Goal: Information Seeking & Learning: Learn about a topic

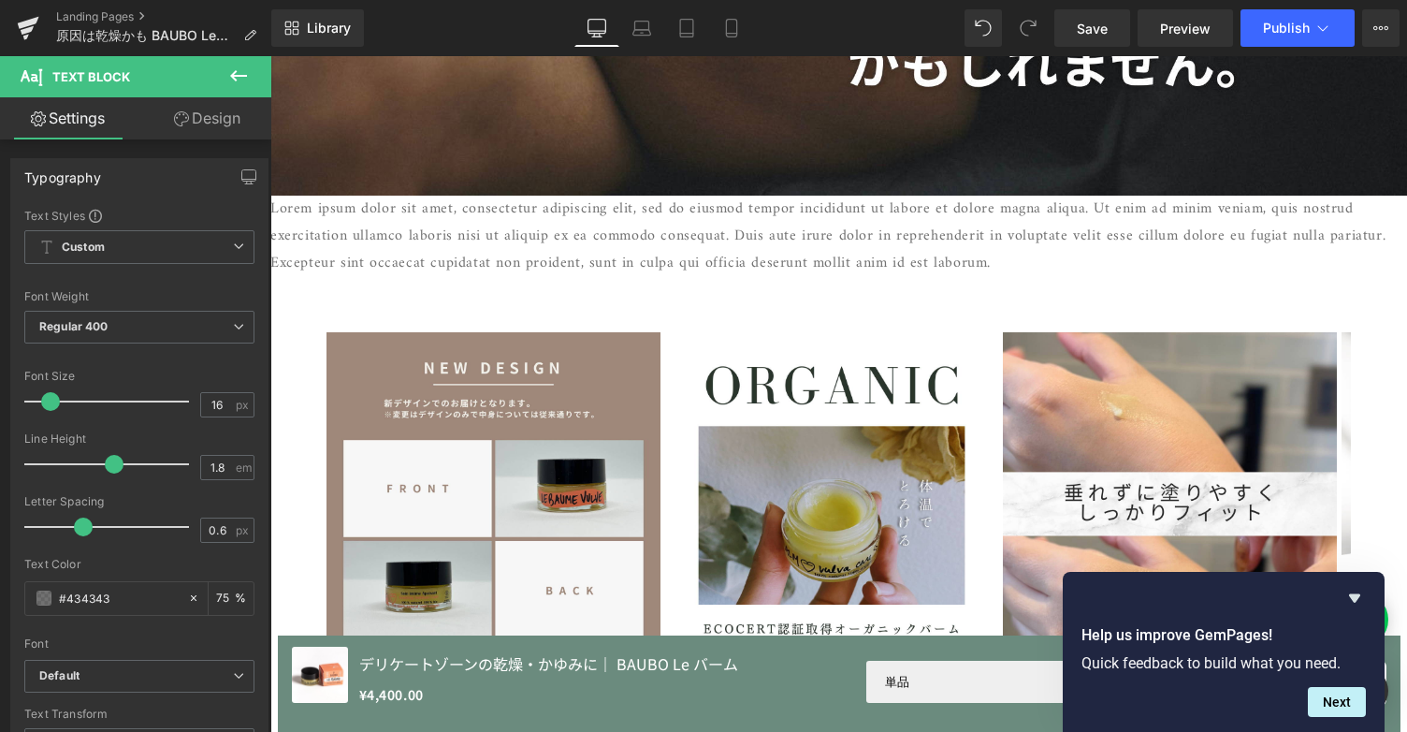
scroll to position [623, 0]
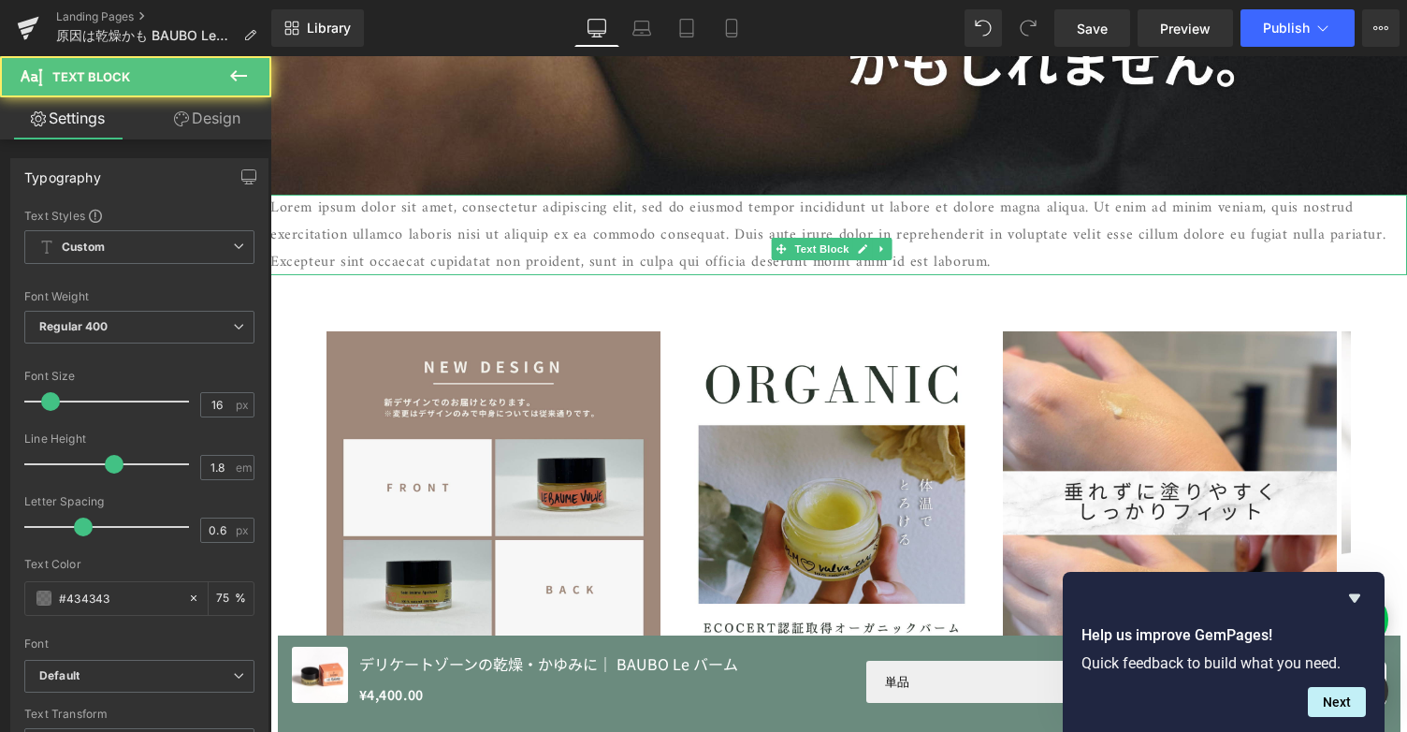
click at [679, 245] on p "Lorem ipsum dolor sit amet, consectetur adipiscing elit, sed do eiusmod tempor …" at bounding box center [838, 235] width 1137 height 80
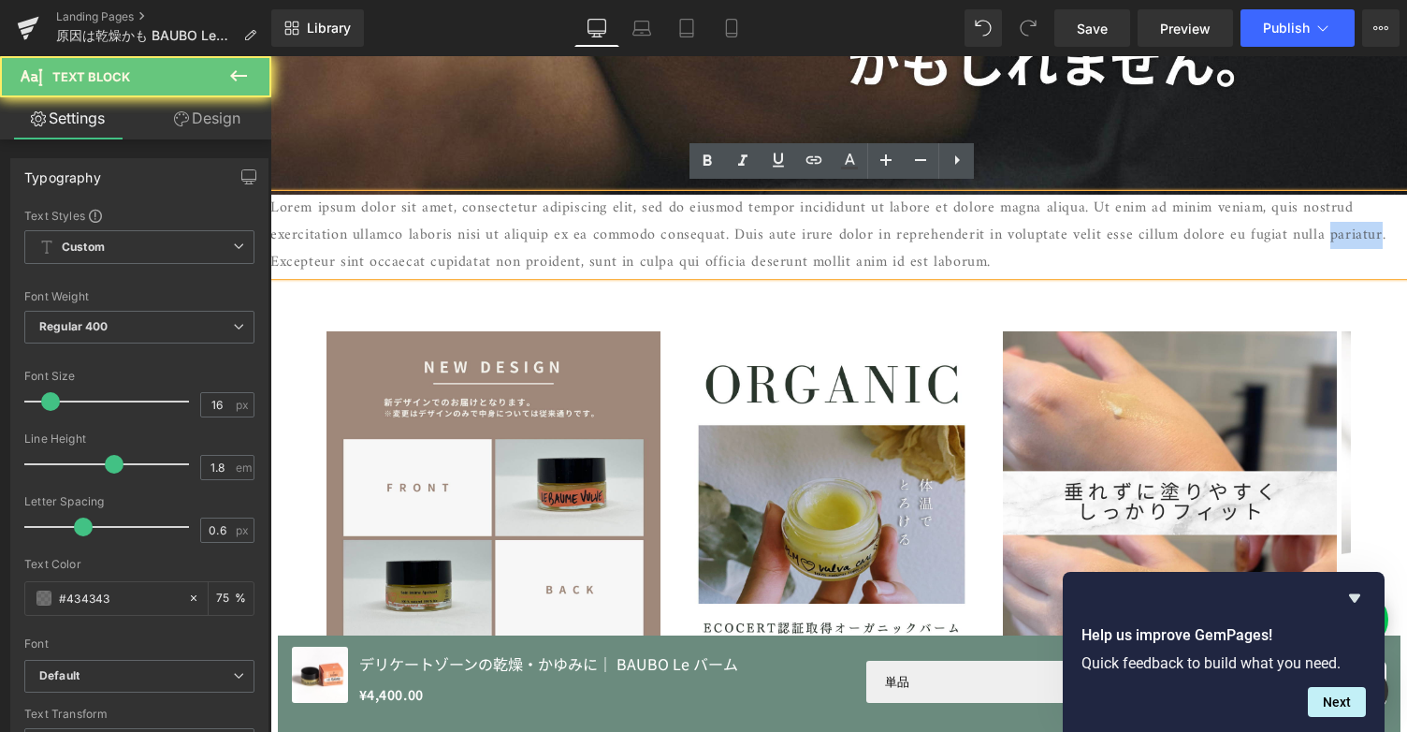
click at [679, 245] on p "Lorem ipsum dolor sit amet, consectetur adipiscing elit, sed do eiusmod tempor …" at bounding box center [838, 235] width 1137 height 80
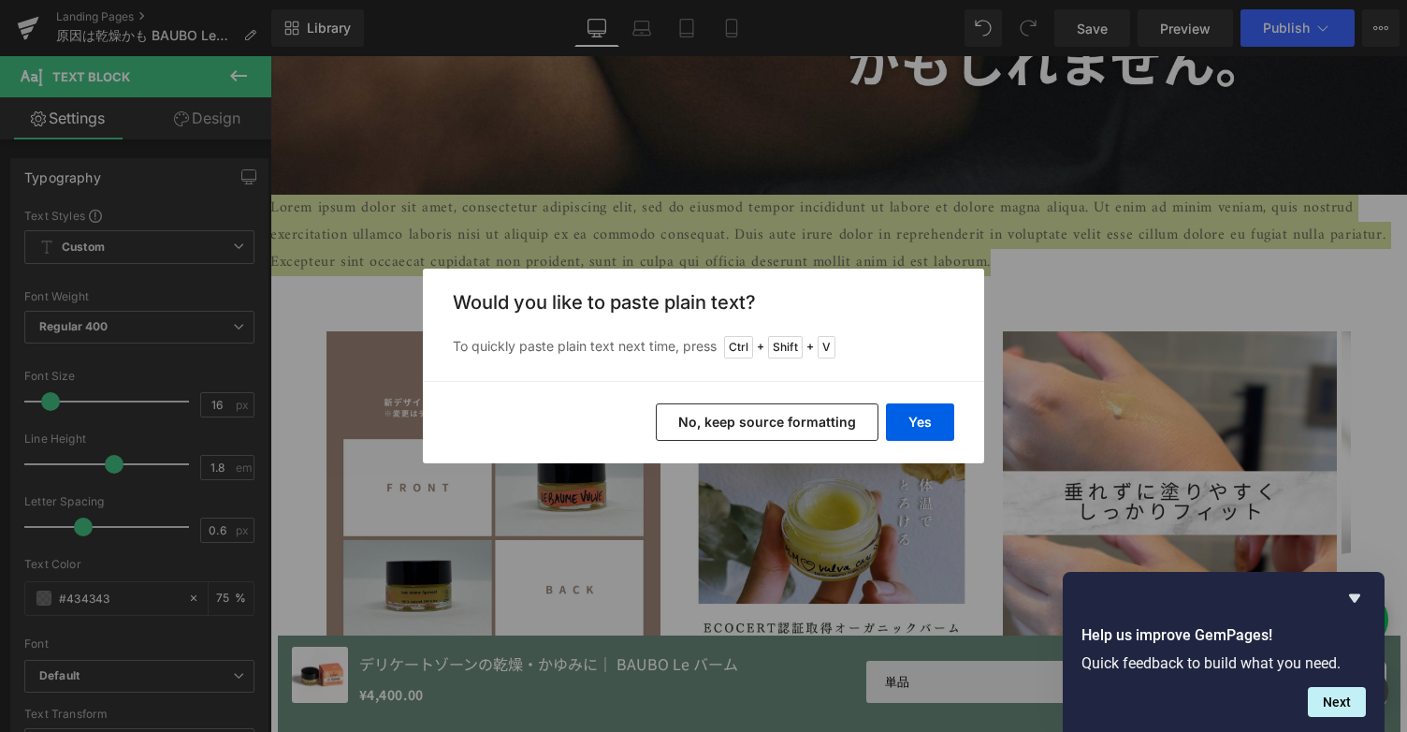
click at [835, 414] on button "No, keep source formatting" at bounding box center [767, 421] width 223 height 37
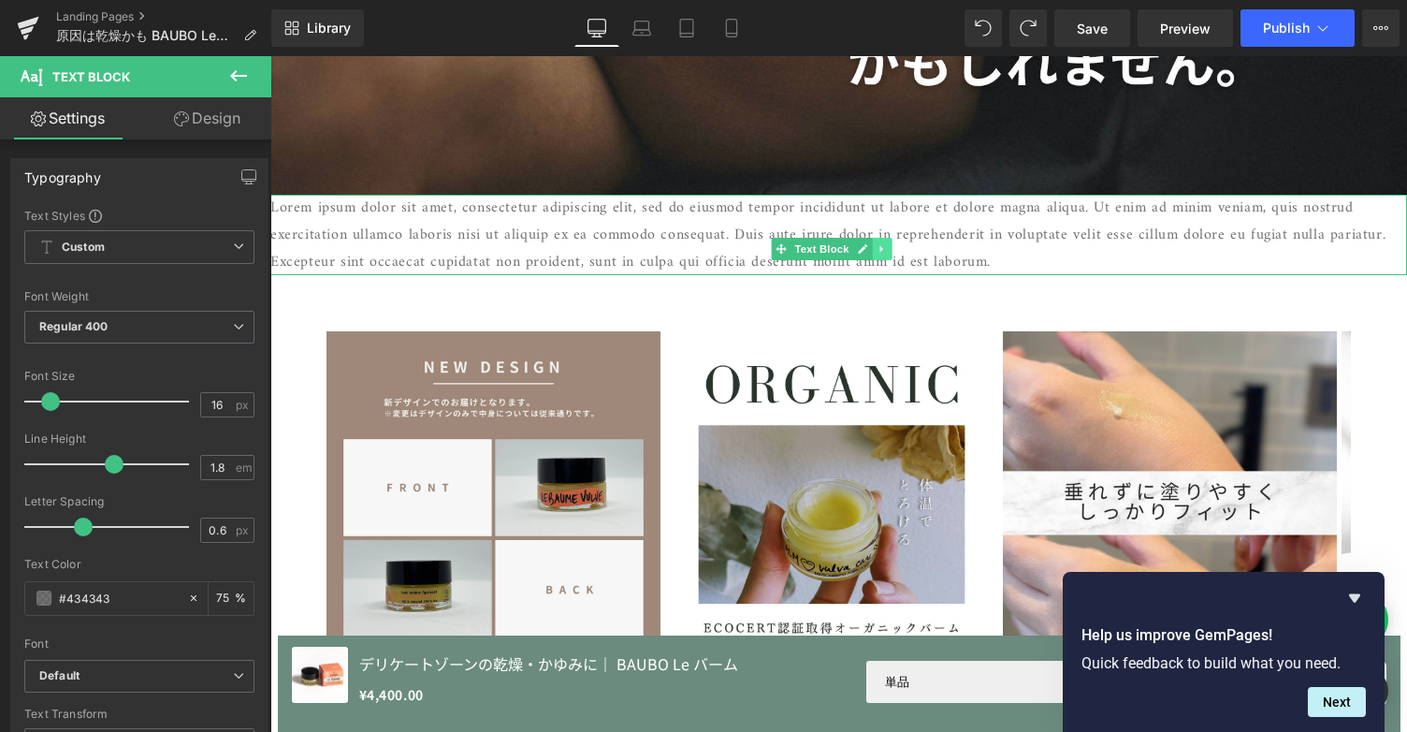
click at [877, 246] on link at bounding box center [883, 249] width 20 height 22
click at [877, 246] on link at bounding box center [873, 249] width 20 height 22
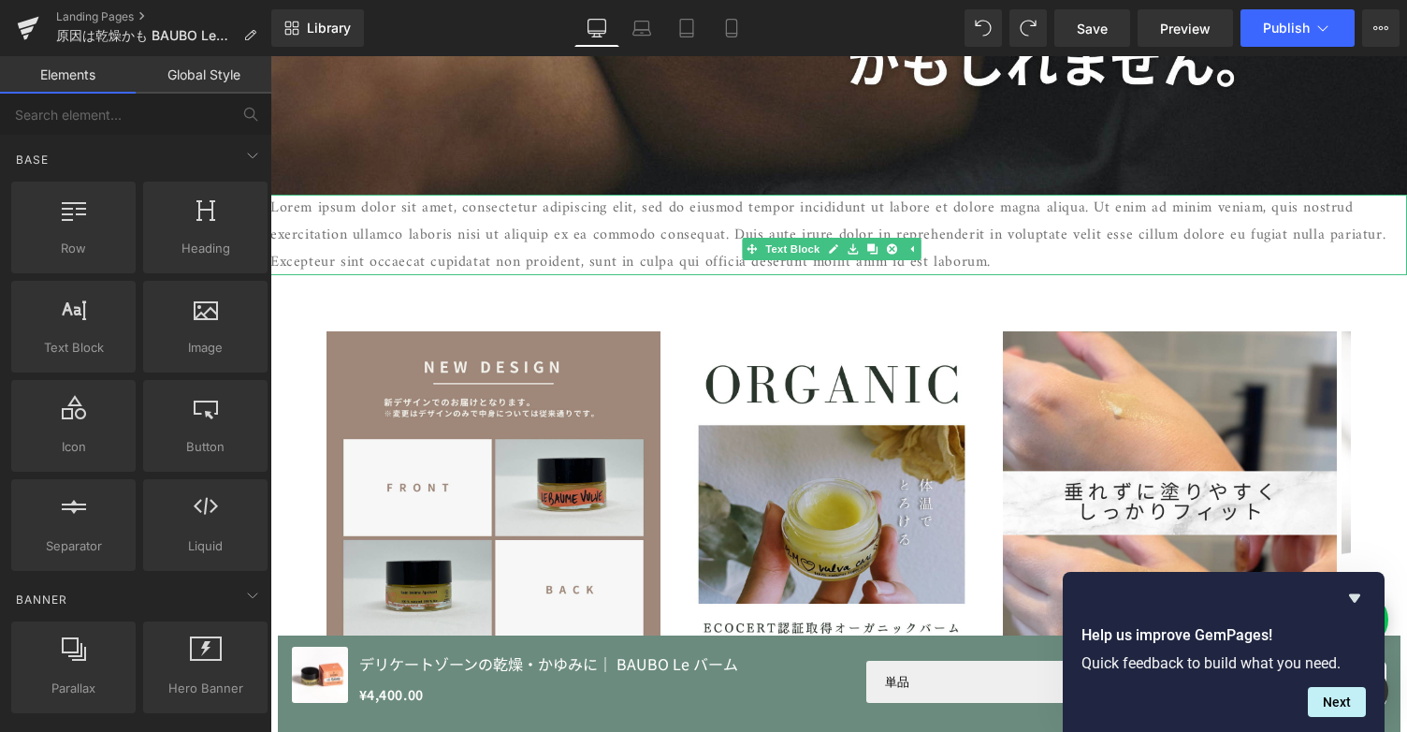
click at [988, 275] on p "Lorem ipsum dolor sit amet, consectetur adipiscing elit, sed do eiusmod tempor …" at bounding box center [838, 235] width 1137 height 80
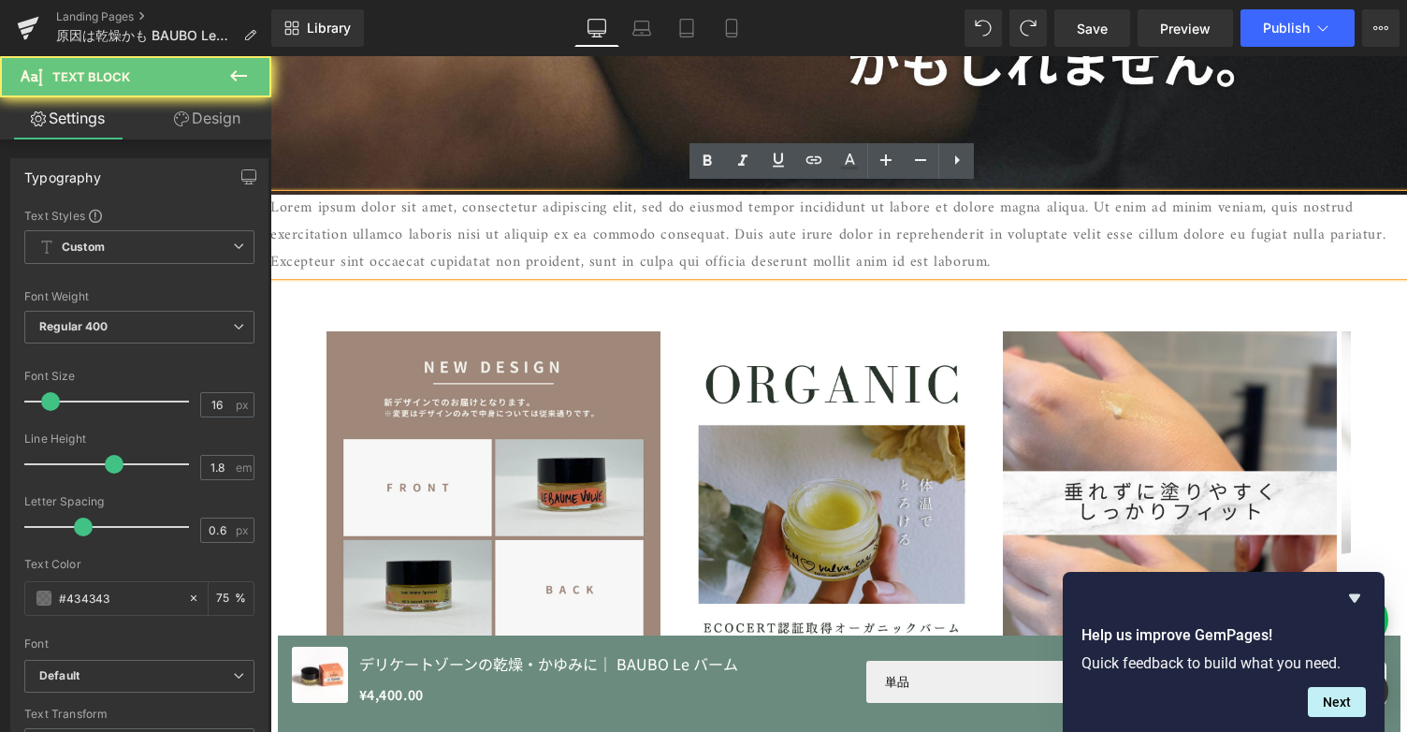
click at [988, 275] on p "Lorem ipsum dolor sit amet, consectetur adipiscing elit, sed do eiusmod tempor …" at bounding box center [838, 235] width 1137 height 80
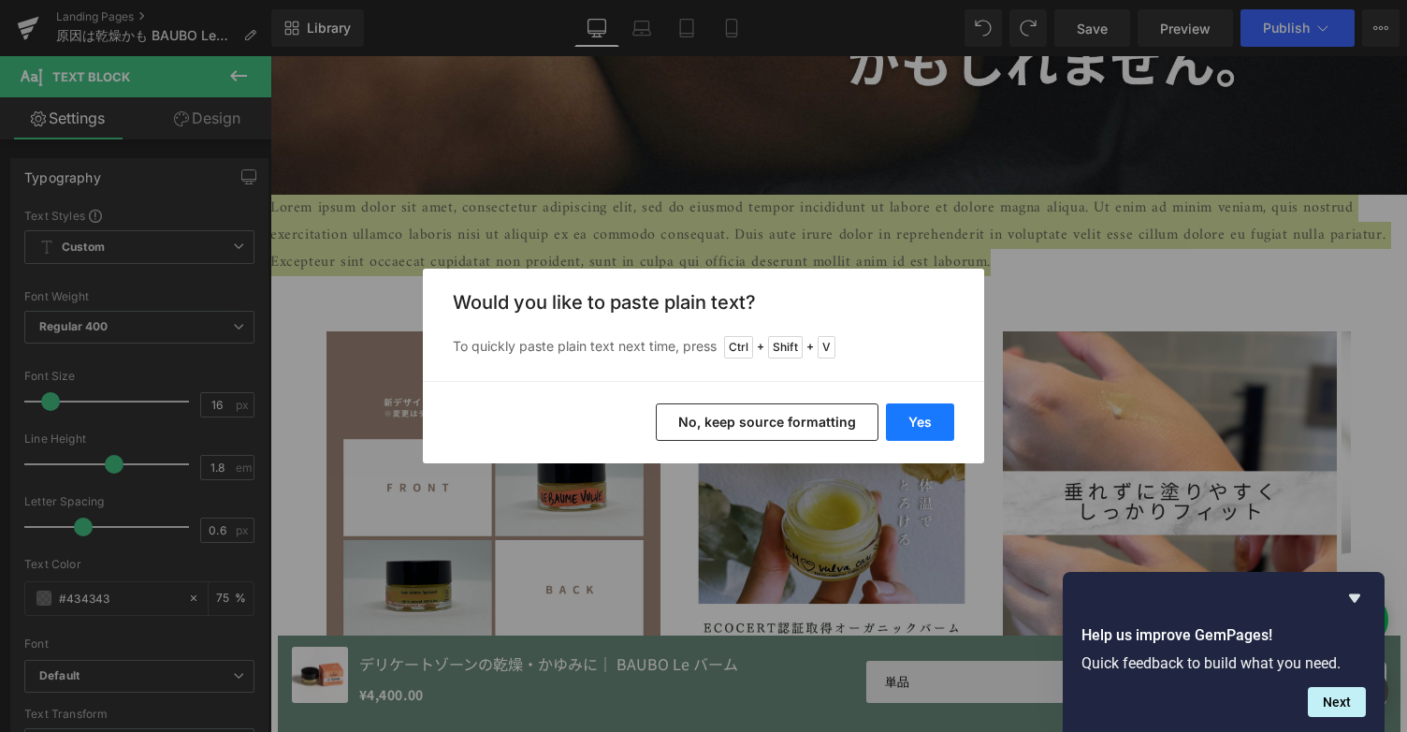
click at [925, 409] on button "Yes" at bounding box center [920, 421] width 68 height 37
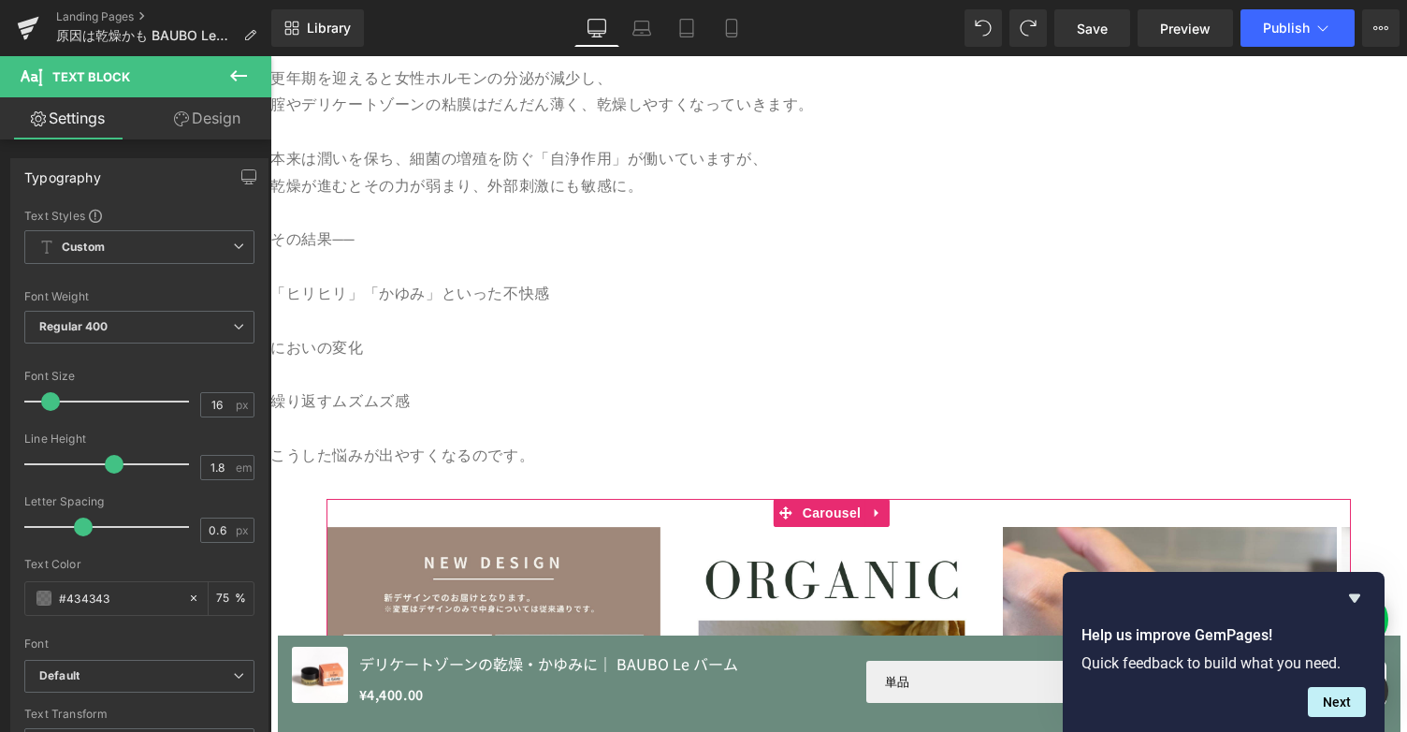
scroll to position [804, 0]
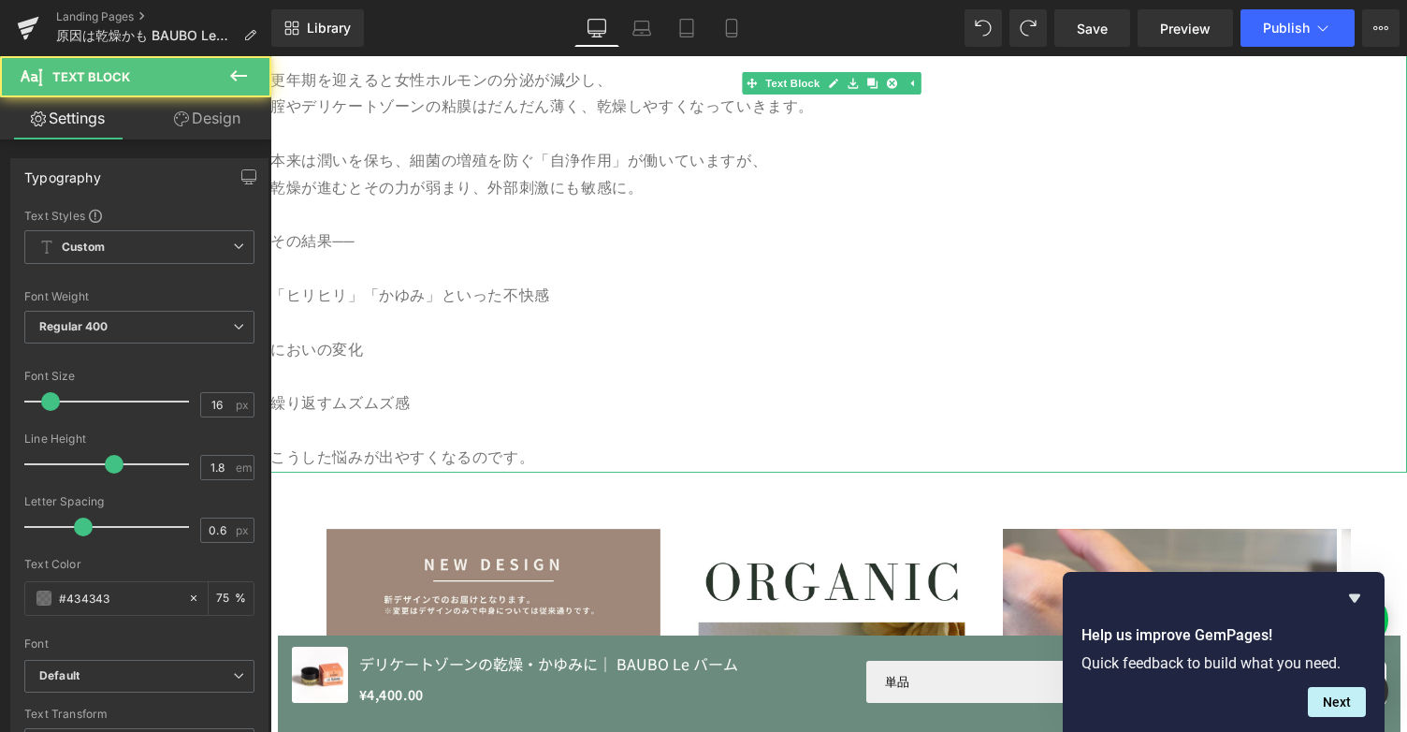
click at [539, 338] on p "においの変化" at bounding box center [838, 351] width 1137 height 27
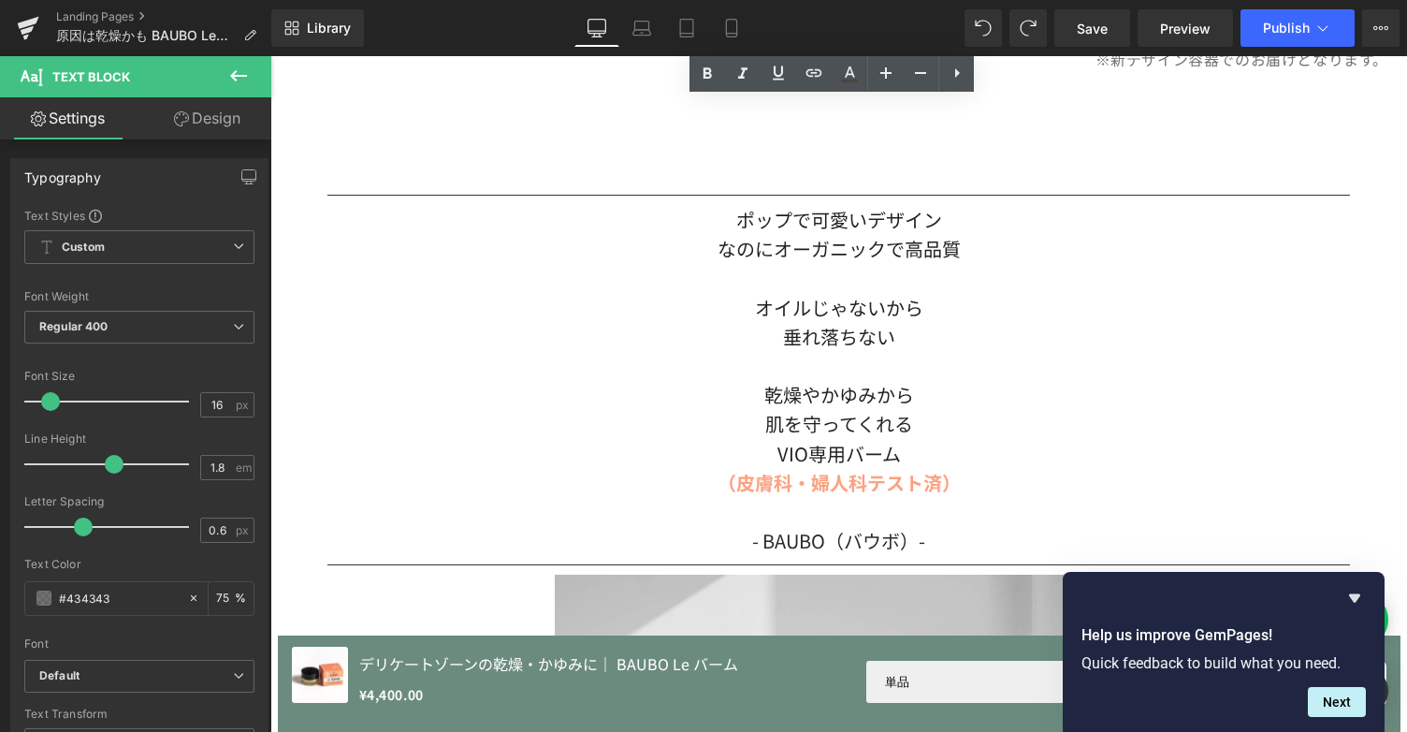
scroll to position [1617, 0]
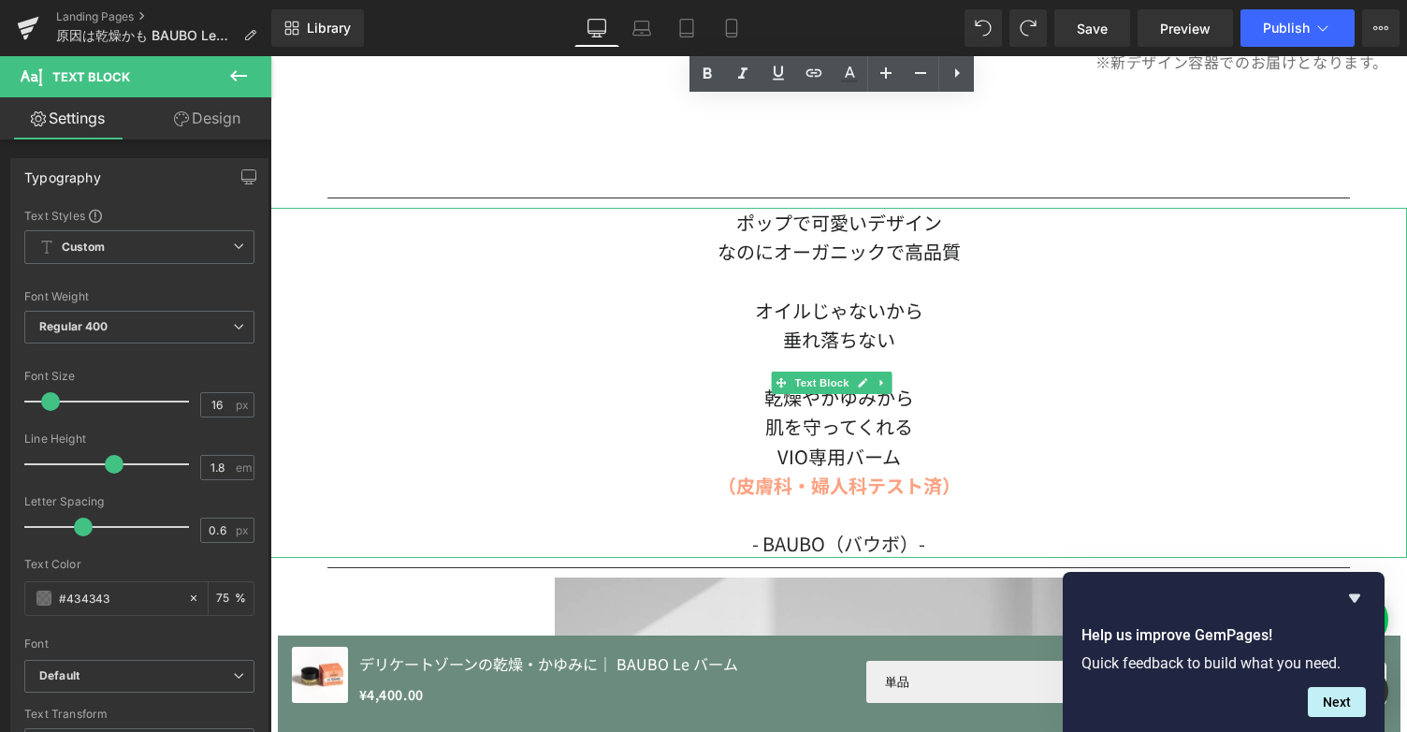
click at [805, 299] on div "オイルじゃないから" at bounding box center [838, 310] width 1137 height 29
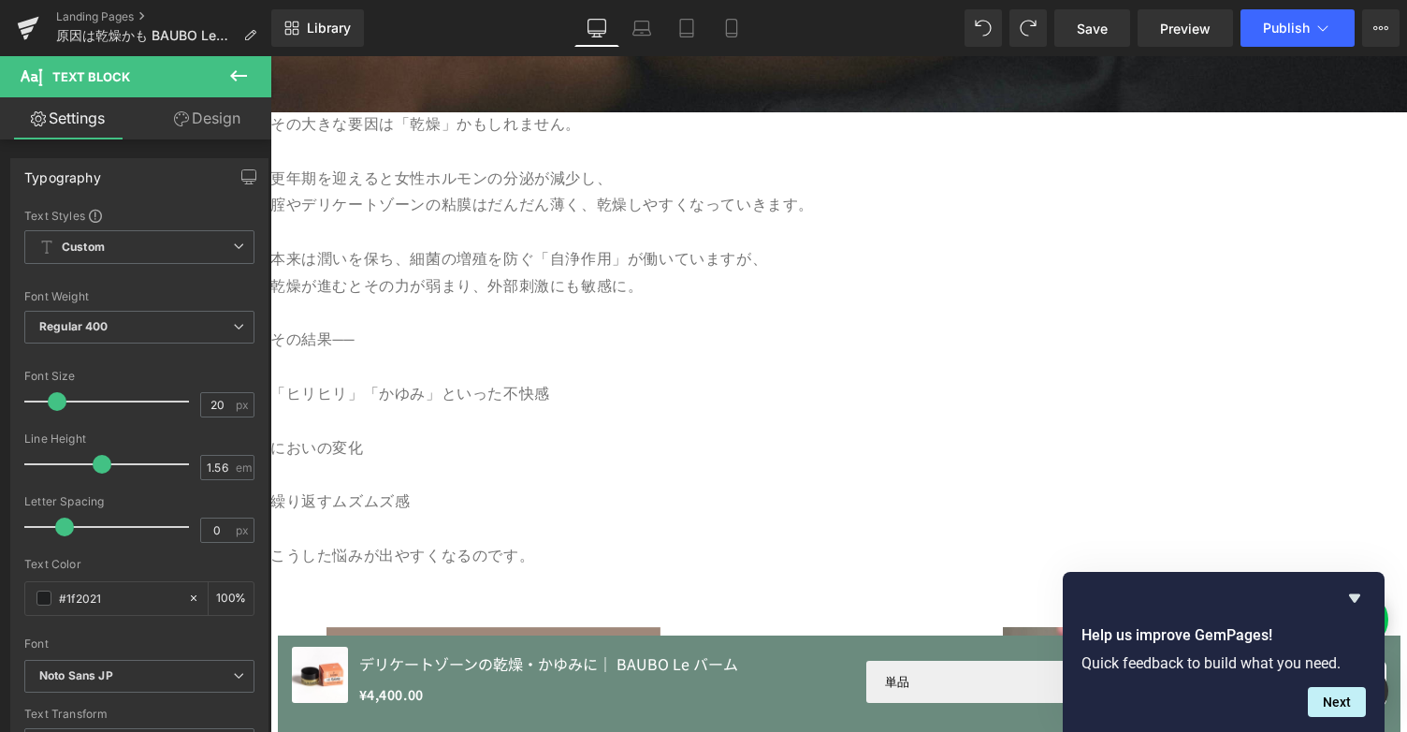
scroll to position [702, 0]
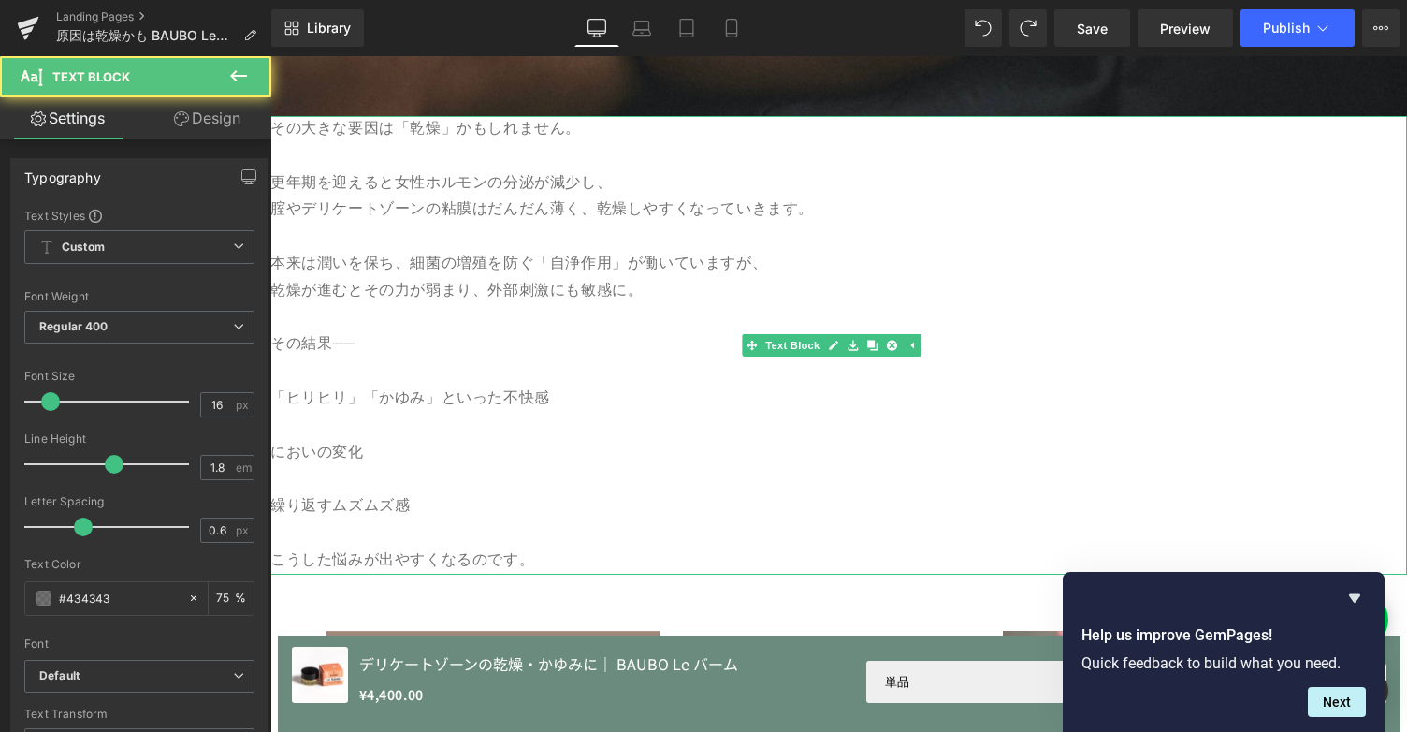
click at [600, 263] on p "本来は潤いを保ち、細菌の増殖を防ぐ「自浄作用」が働いていますが、" at bounding box center [838, 264] width 1137 height 27
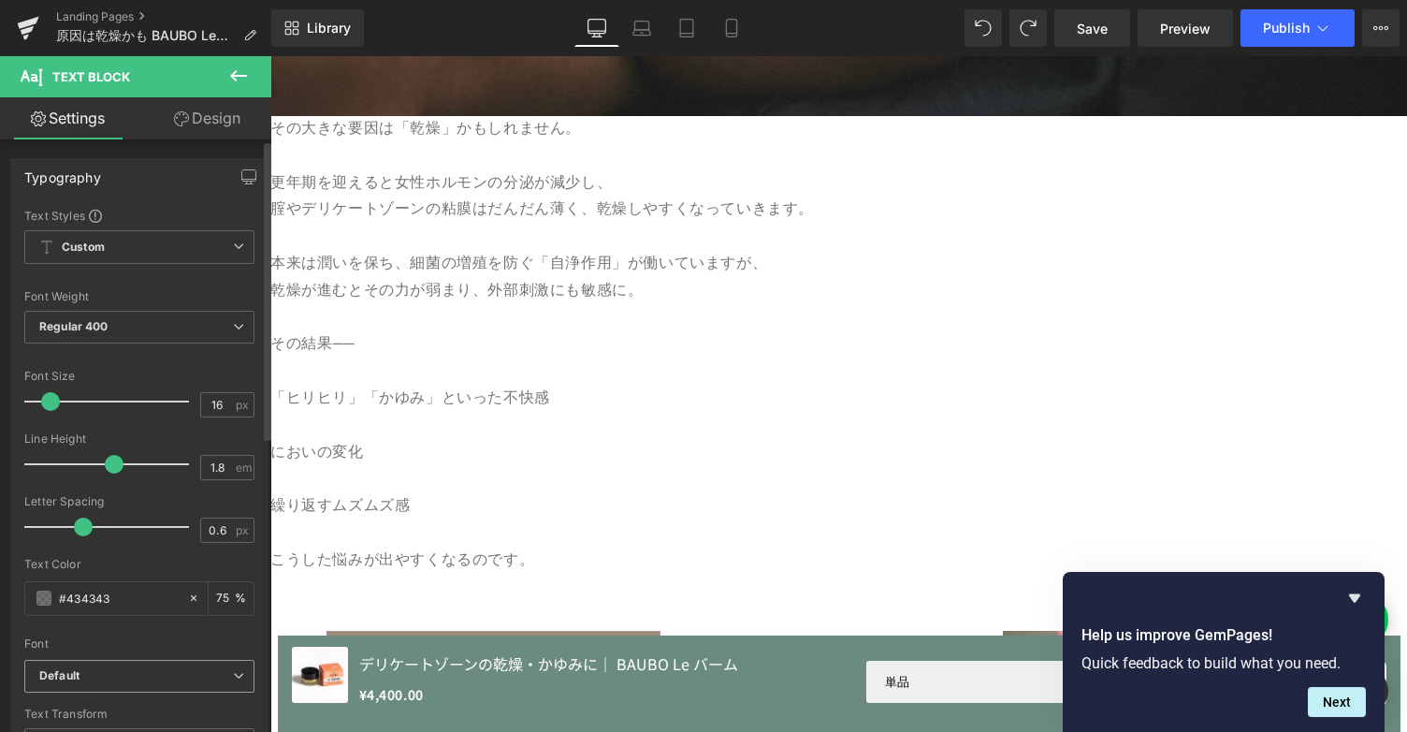
click at [225, 680] on b "Default" at bounding box center [136, 676] width 194 height 16
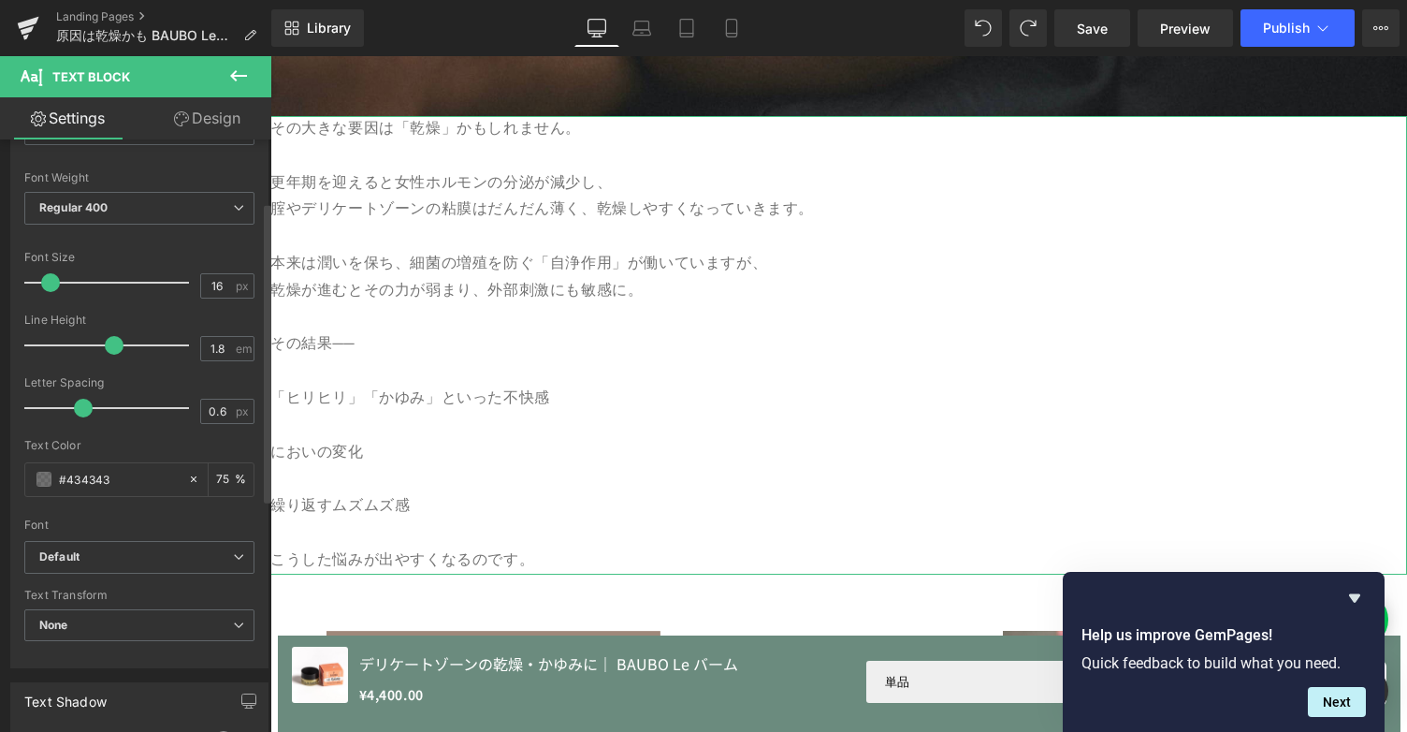
scroll to position [124, 0]
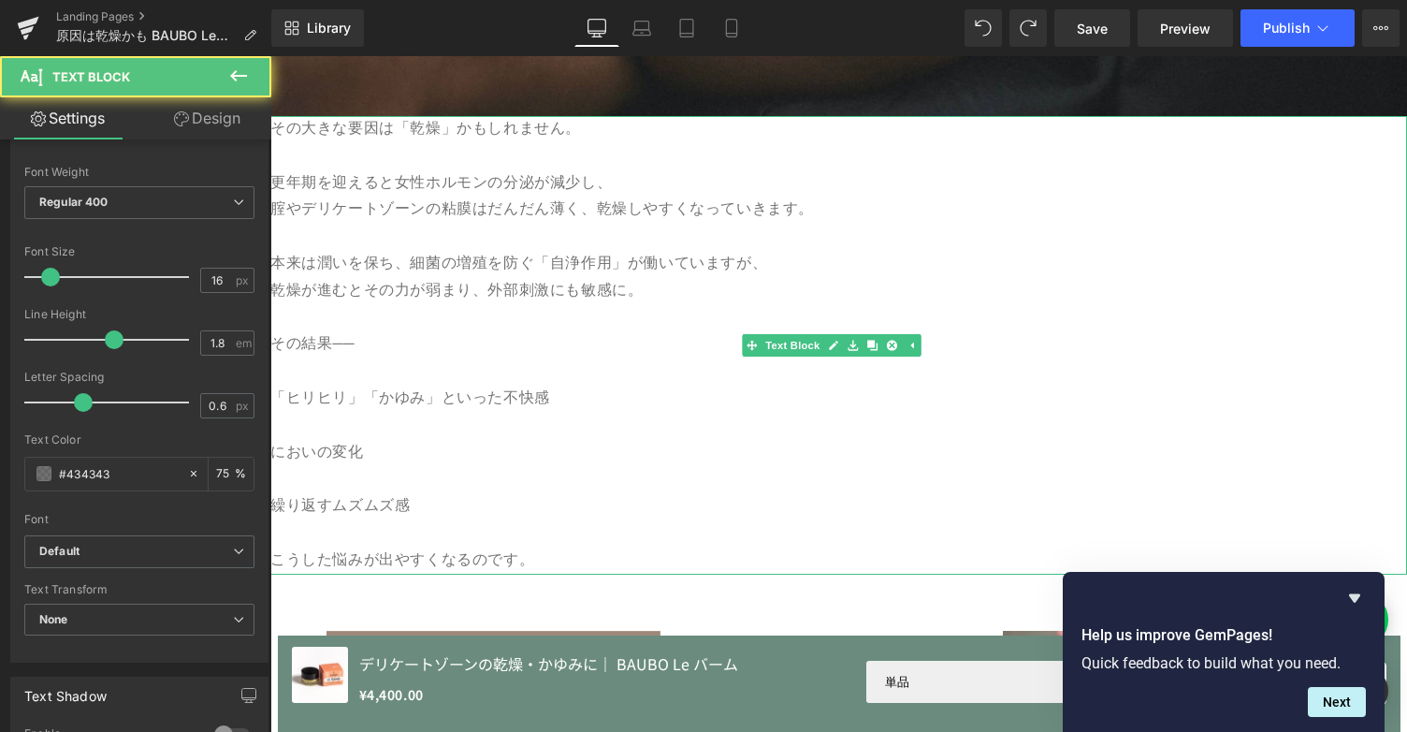
click at [356, 374] on p at bounding box center [838, 371] width 1137 height 27
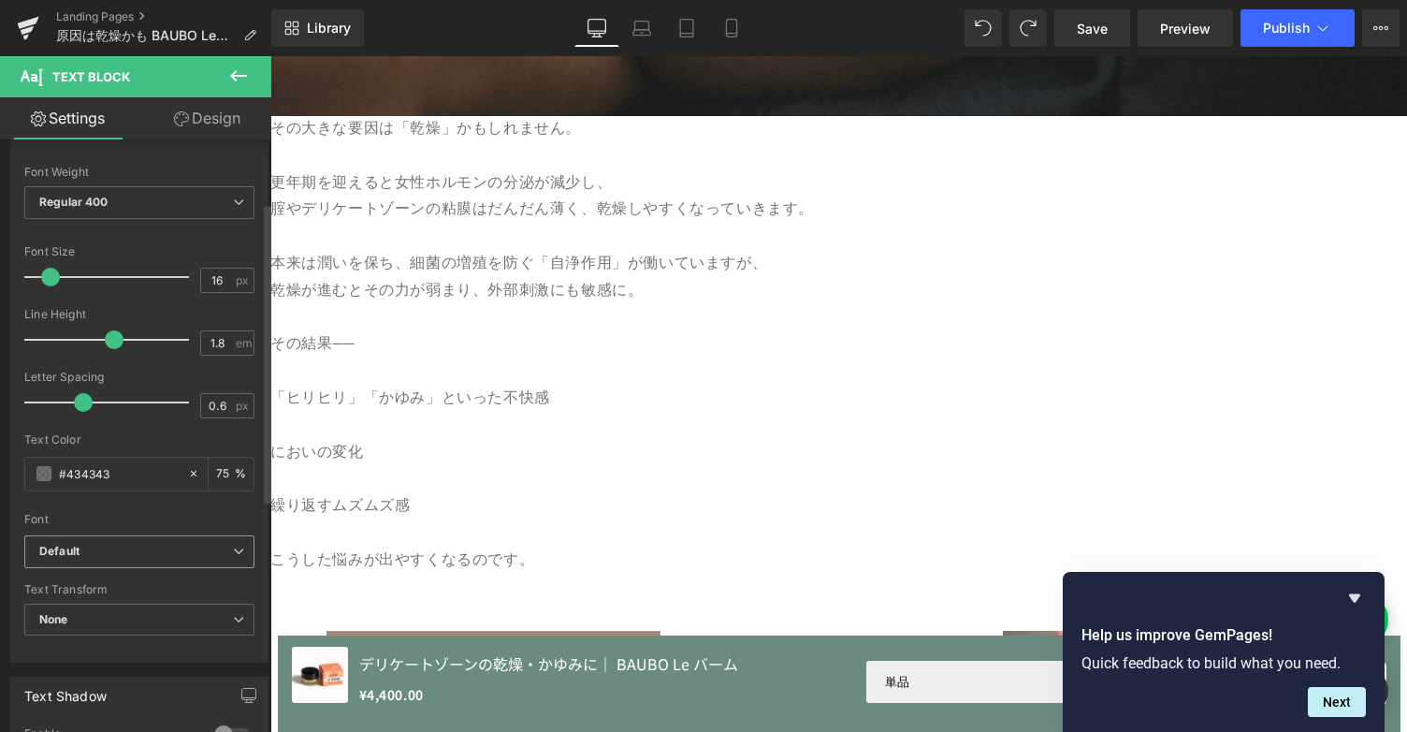
click at [233, 549] on icon at bounding box center [238, 551] width 11 height 11
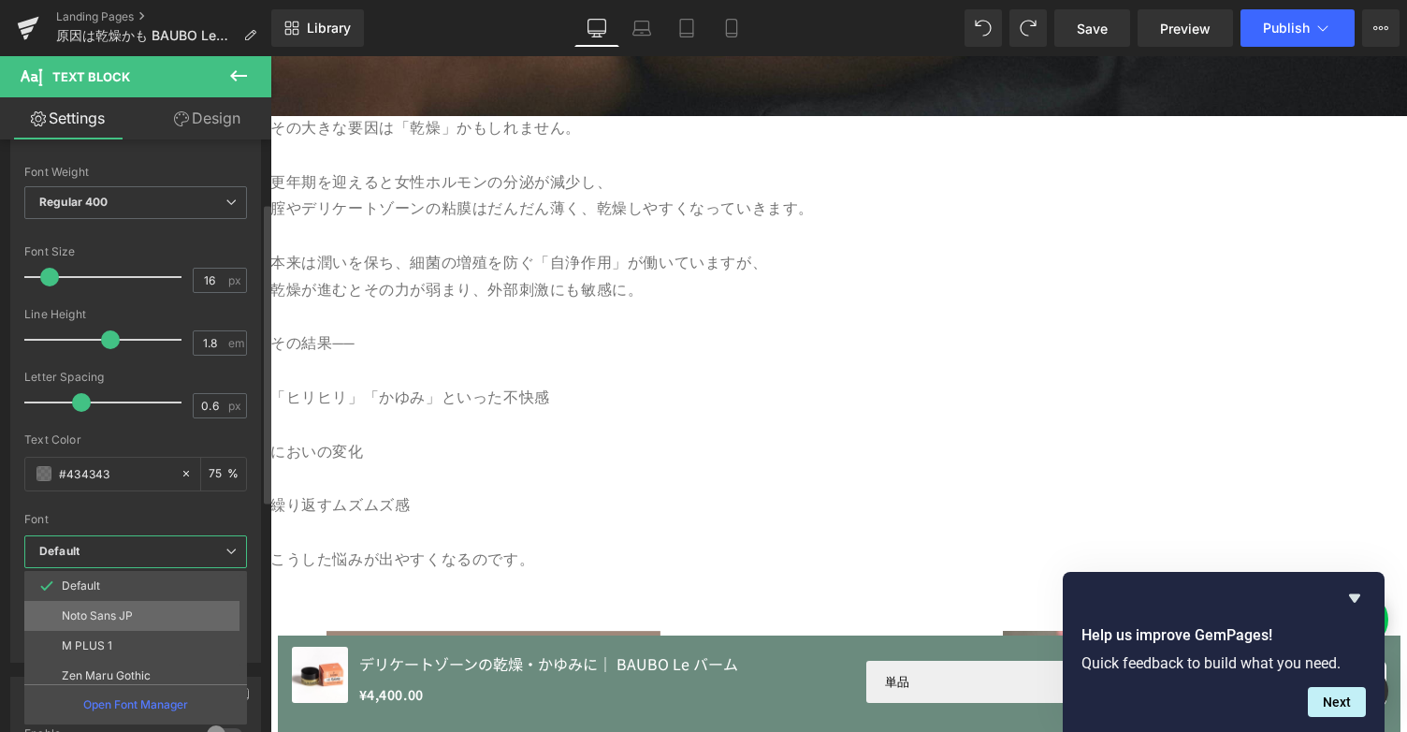
click at [139, 604] on li "Noto Sans JP" at bounding box center [139, 616] width 231 height 30
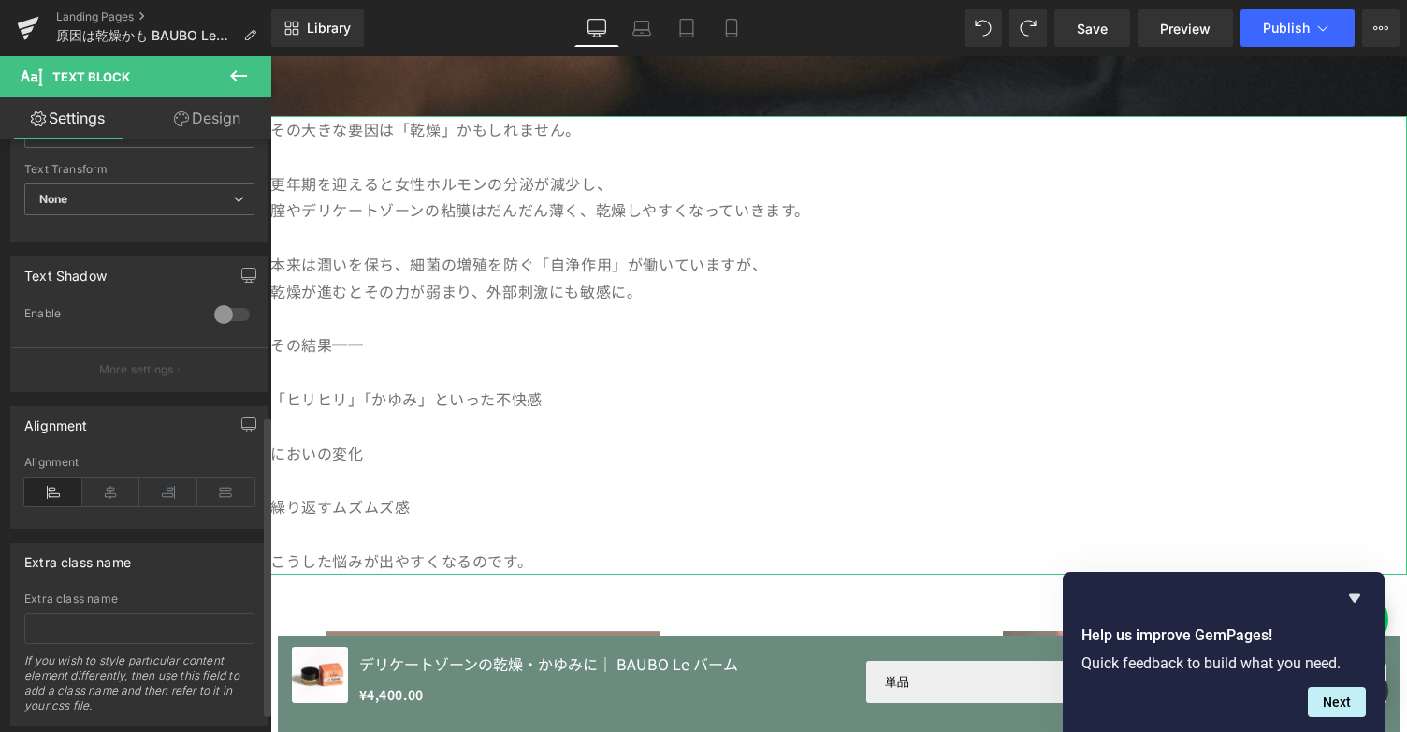
scroll to position [546, 0]
click at [105, 497] on icon at bounding box center [111, 491] width 58 height 28
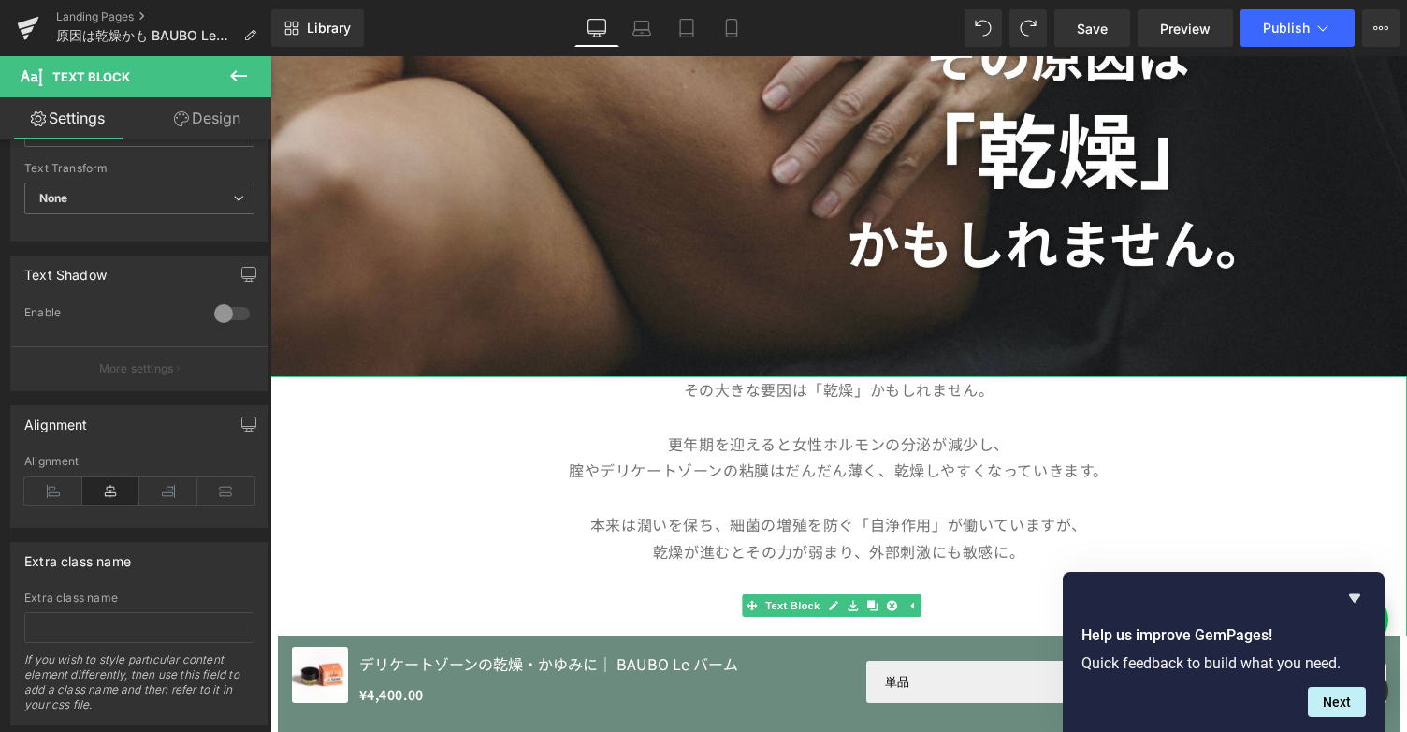
scroll to position [441, 0]
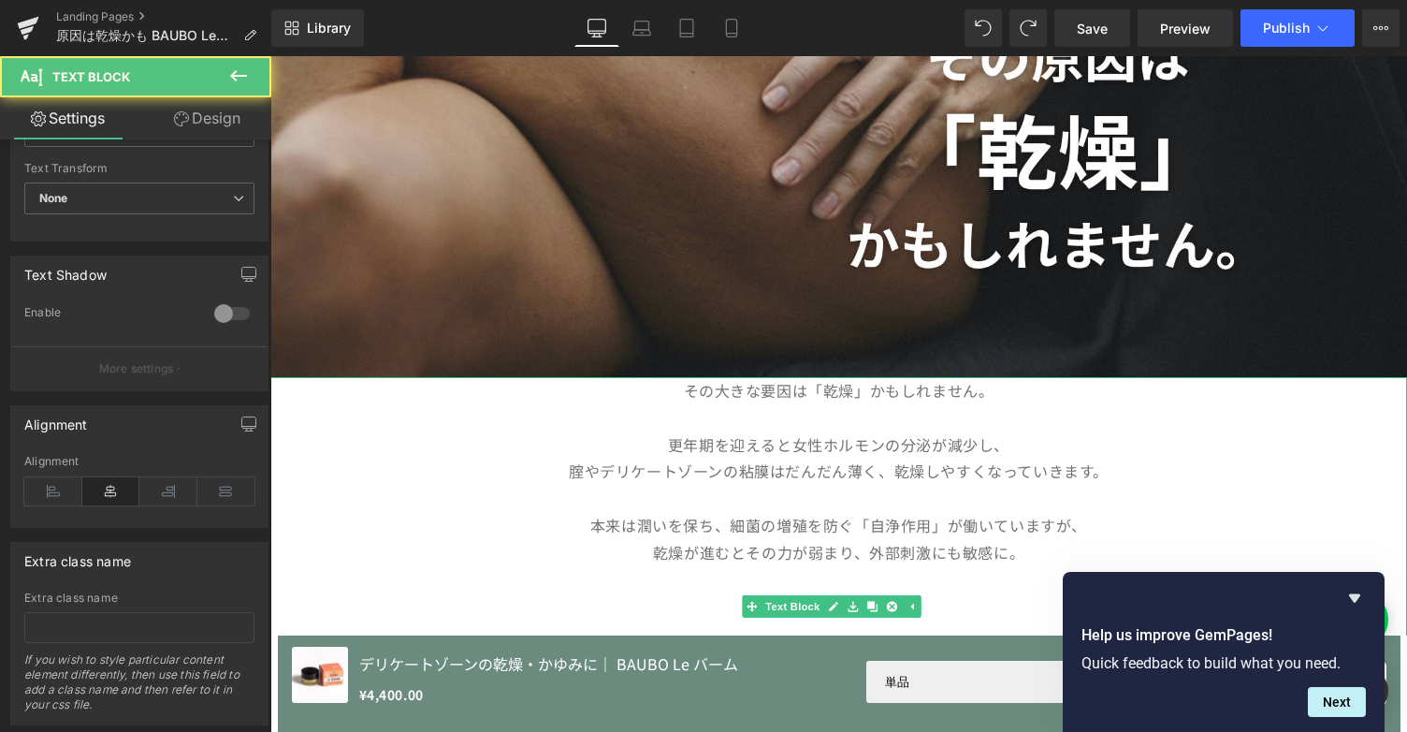
click at [674, 390] on p "その大きな要因は「乾燥」かもしれません。" at bounding box center [838, 390] width 1137 height 27
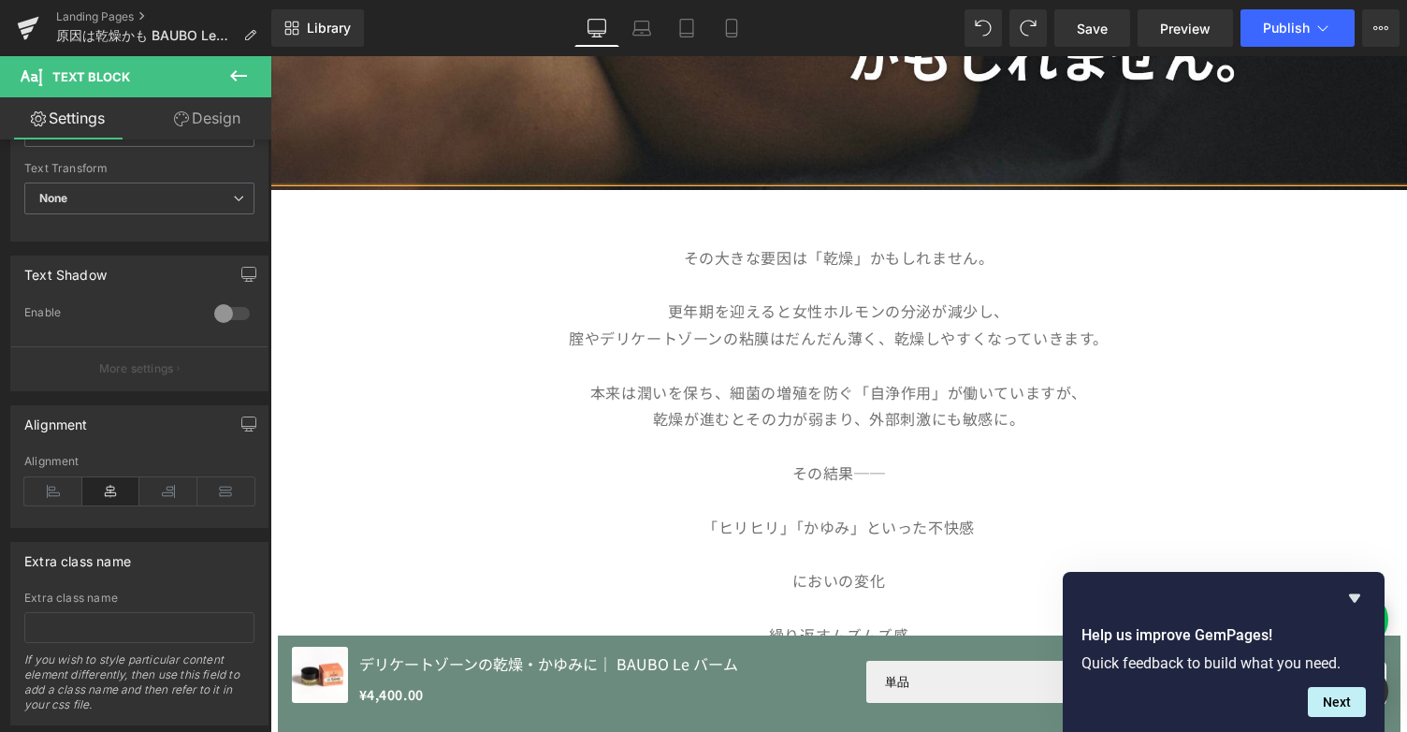
scroll to position [740, 0]
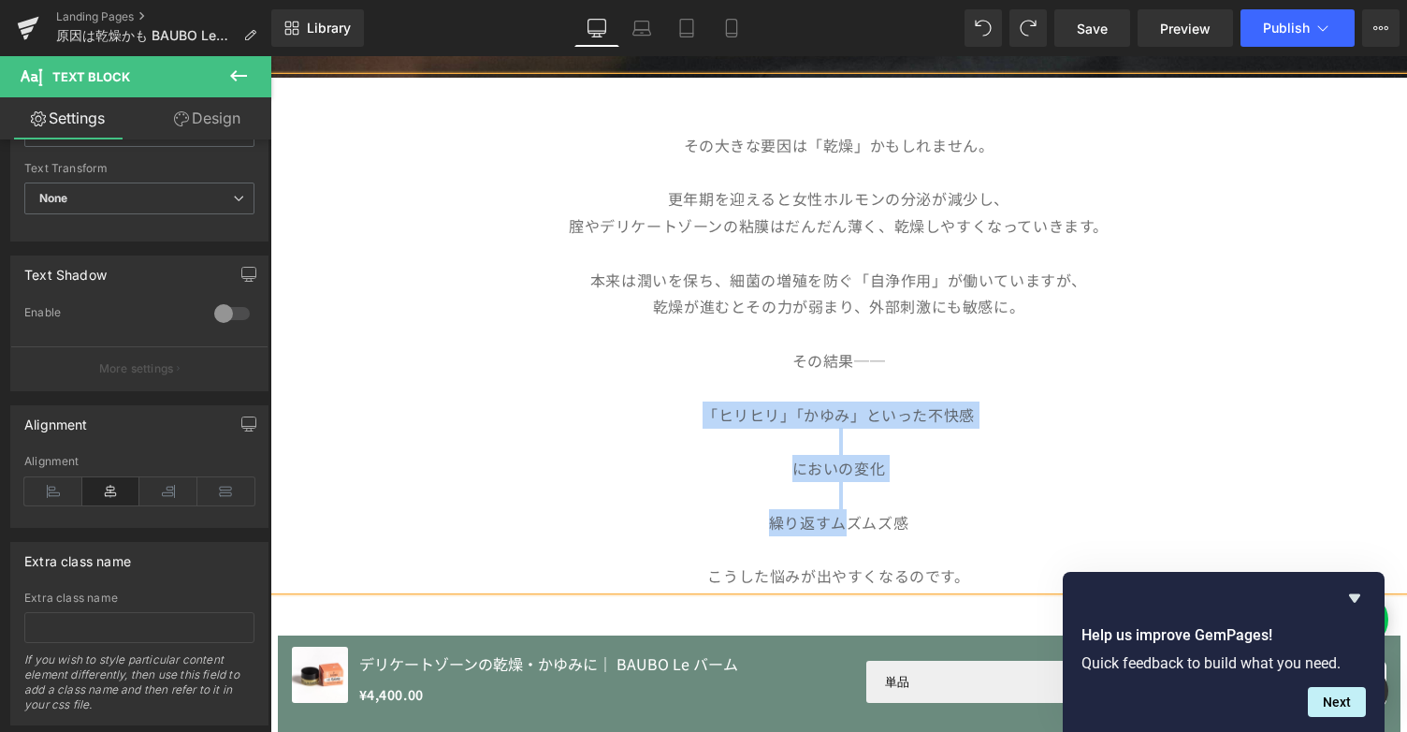
drag, startPoint x: 698, startPoint y: 409, endPoint x: 835, endPoint y: 508, distance: 168.8
click at [835, 508] on div "その大きな要因は「乾燥」かもしれません。 更年期を迎えると女性ホルモンの分泌が減少し、 腟やデリケートゾーンの粘膜はだんだん薄く、乾燥しやすくなっていきます。…" at bounding box center [838, 334] width 1137 height 512
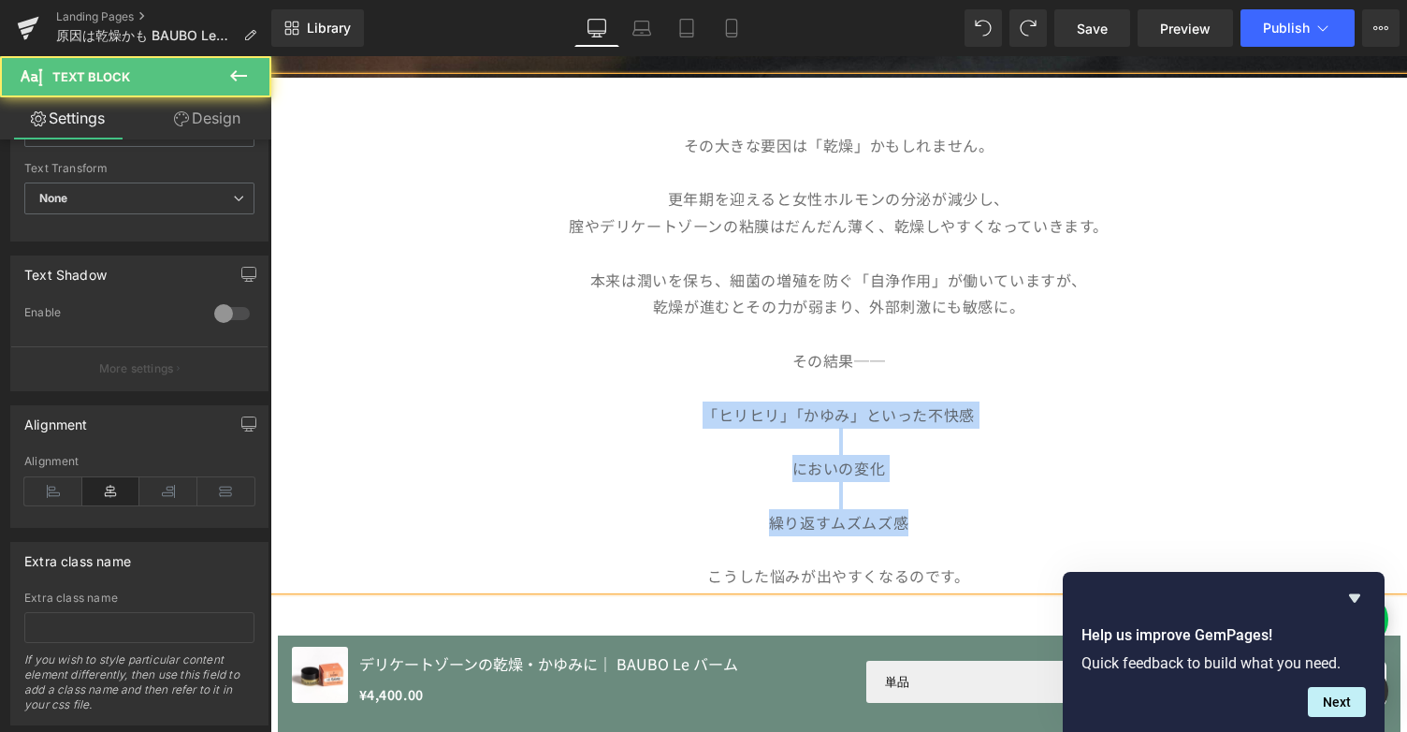
click at [690, 411] on p "「ヒリヒリ」「かゆみ」といった不快感" at bounding box center [838, 414] width 1137 height 27
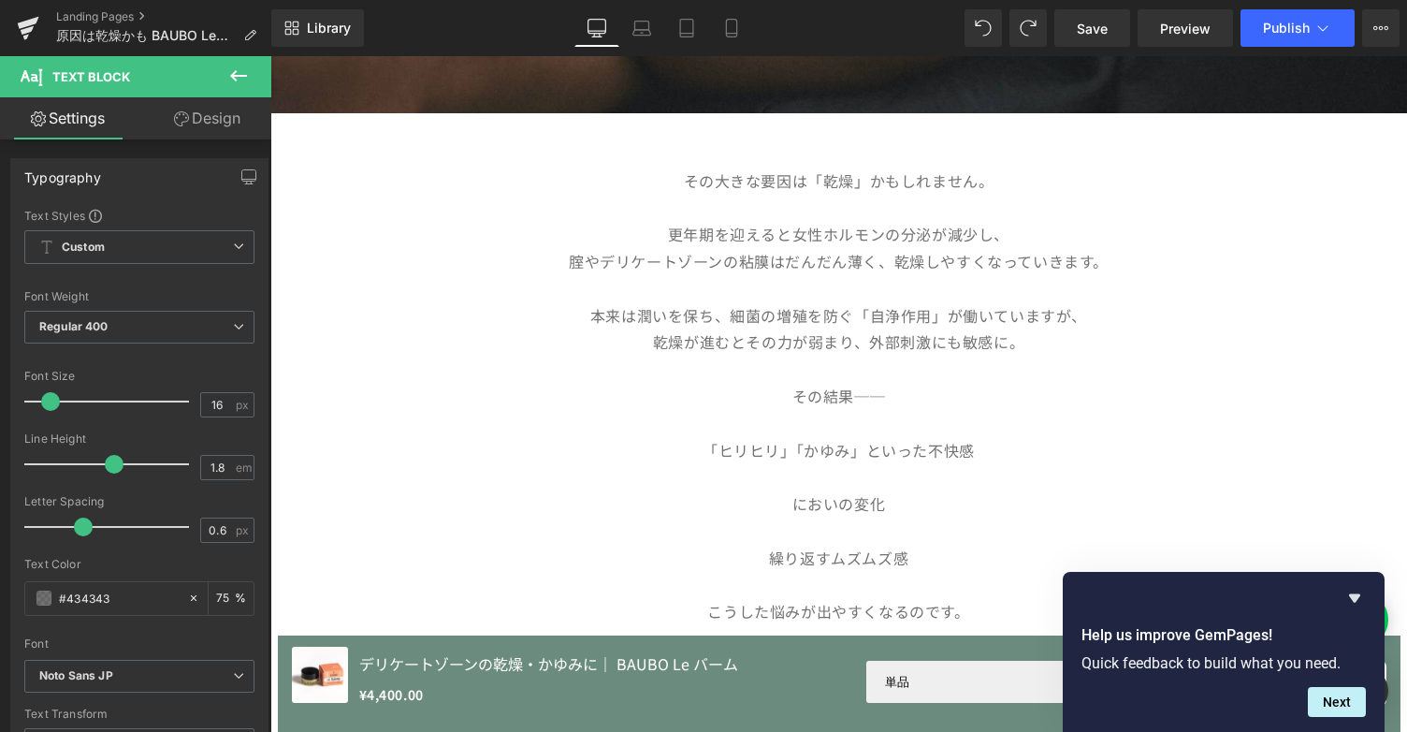
scroll to position [704, 0]
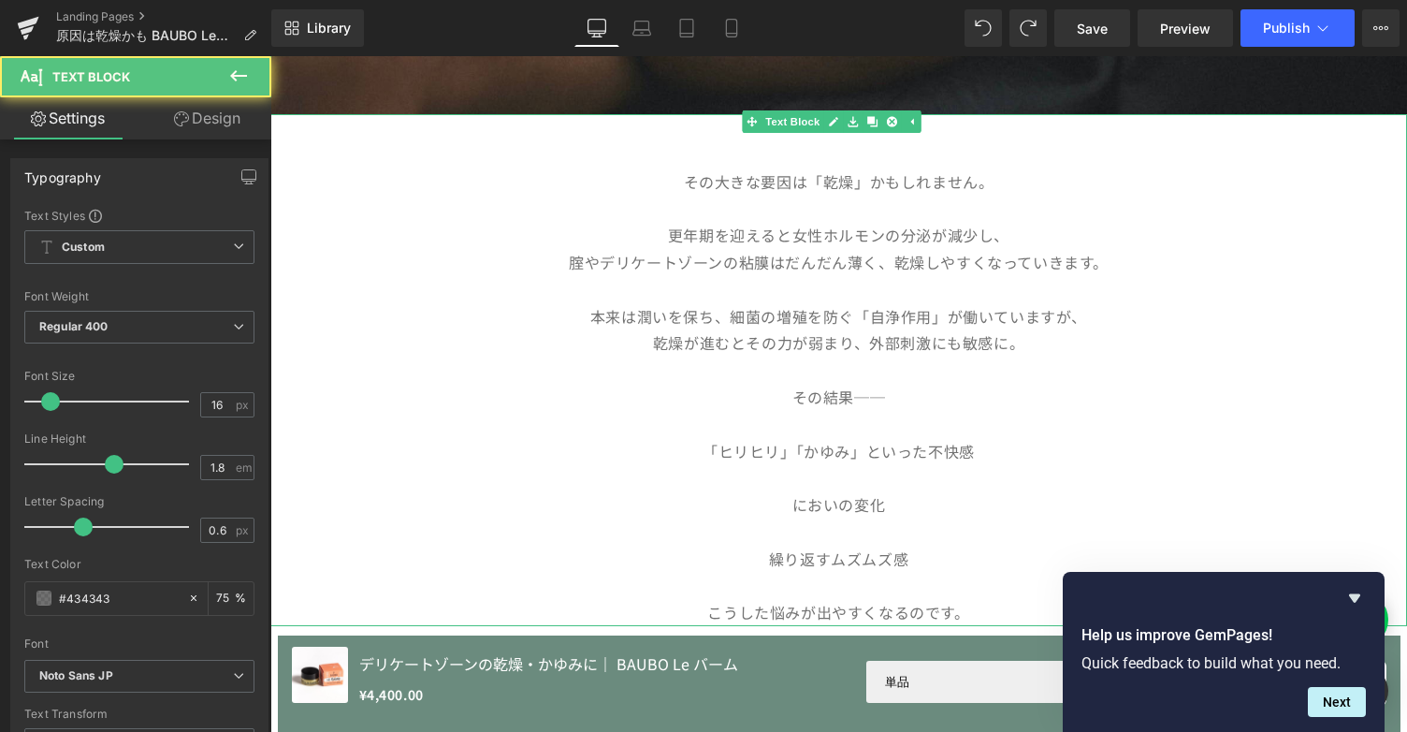
click at [750, 385] on p "その結果──" at bounding box center [838, 397] width 1137 height 27
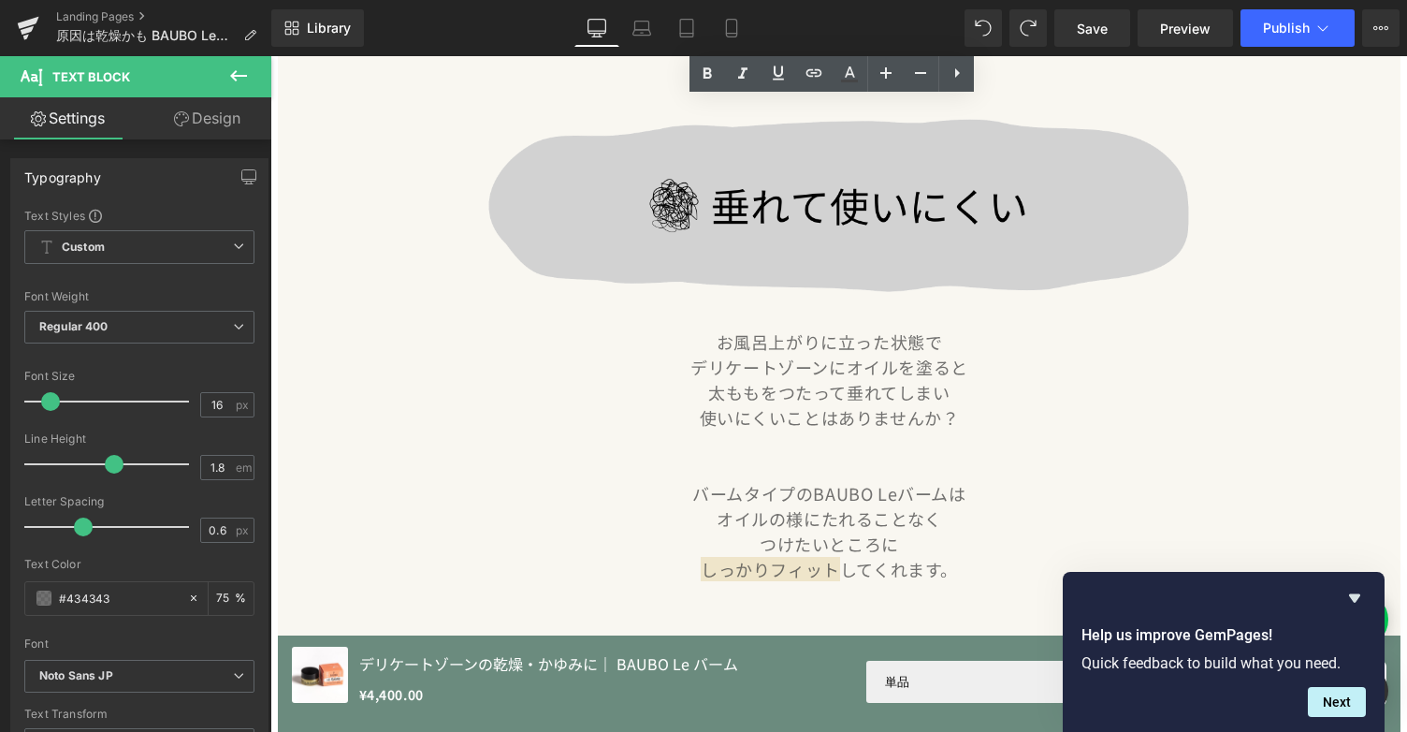
scroll to position [2963, 0]
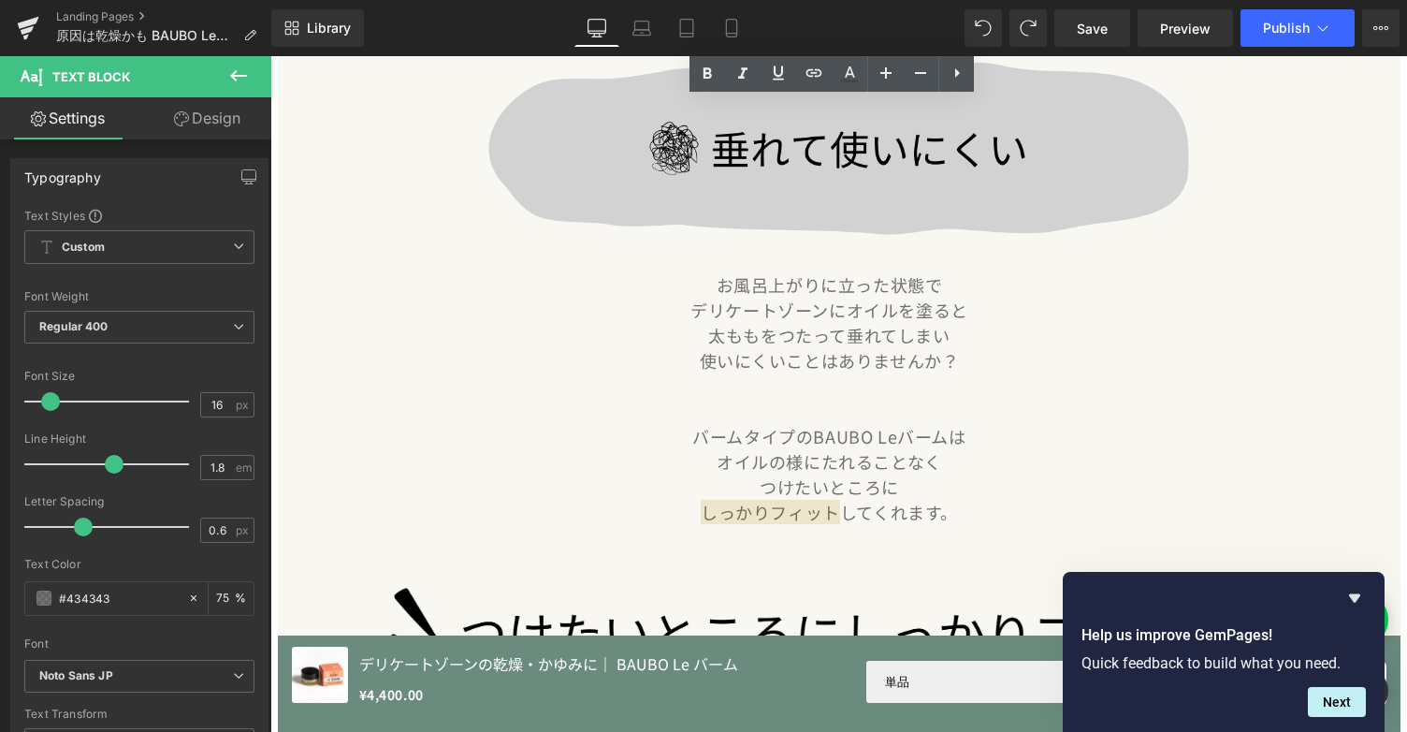
click at [787, 348] on p "使いにくいことはありませんか？" at bounding box center [830, 360] width 1076 height 25
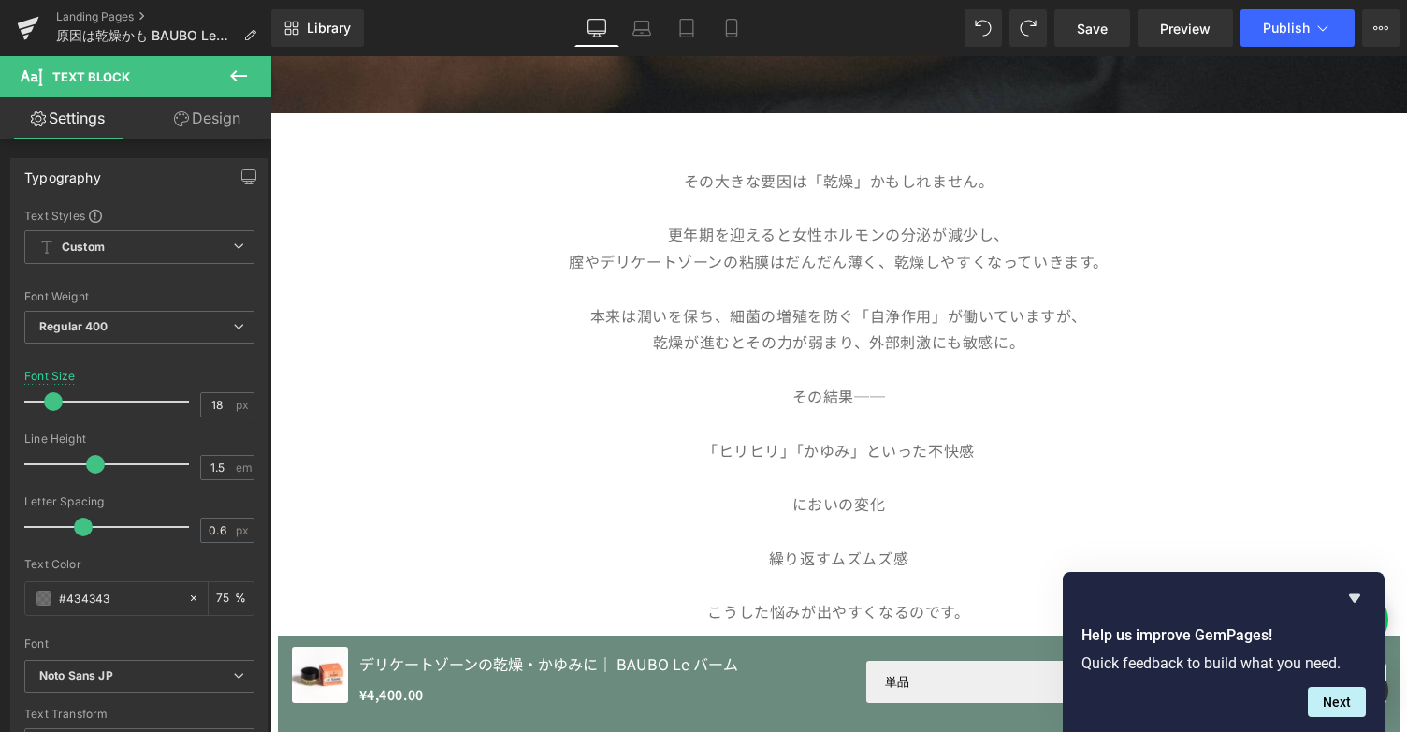
scroll to position [704, 0]
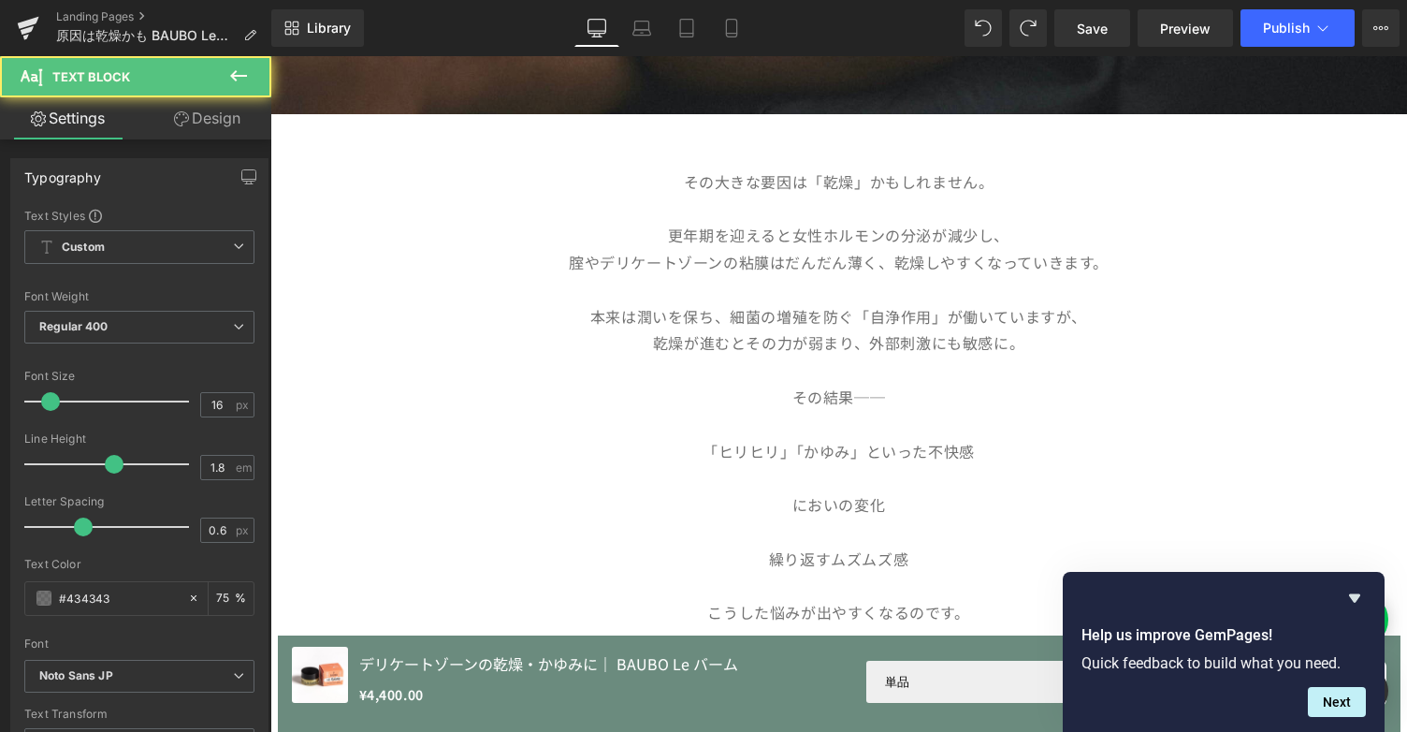
click at [787, 338] on p "乾燥が進むとその力が弱まり、外部刺激にも敏感に。" at bounding box center [838, 342] width 1137 height 27
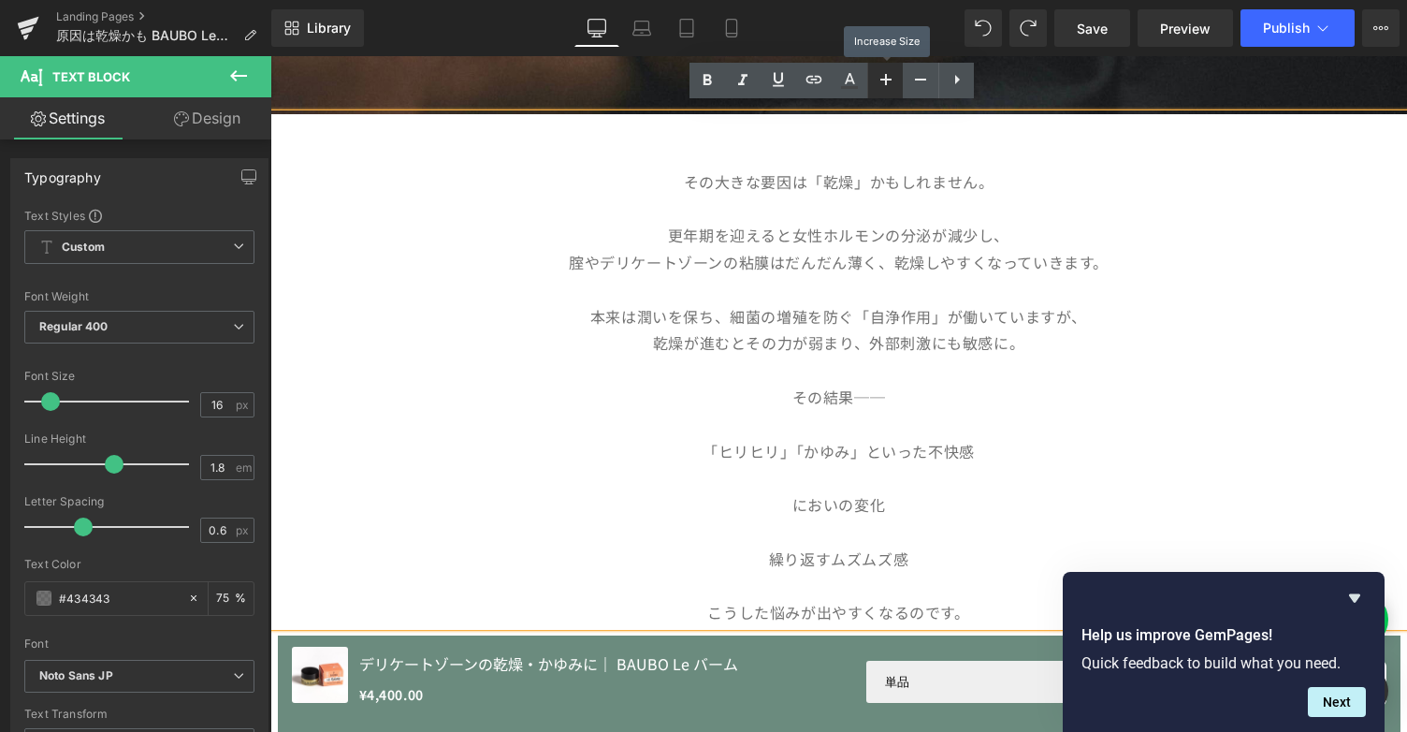
click at [886, 75] on icon at bounding box center [886, 79] width 11 height 11
type input "18"
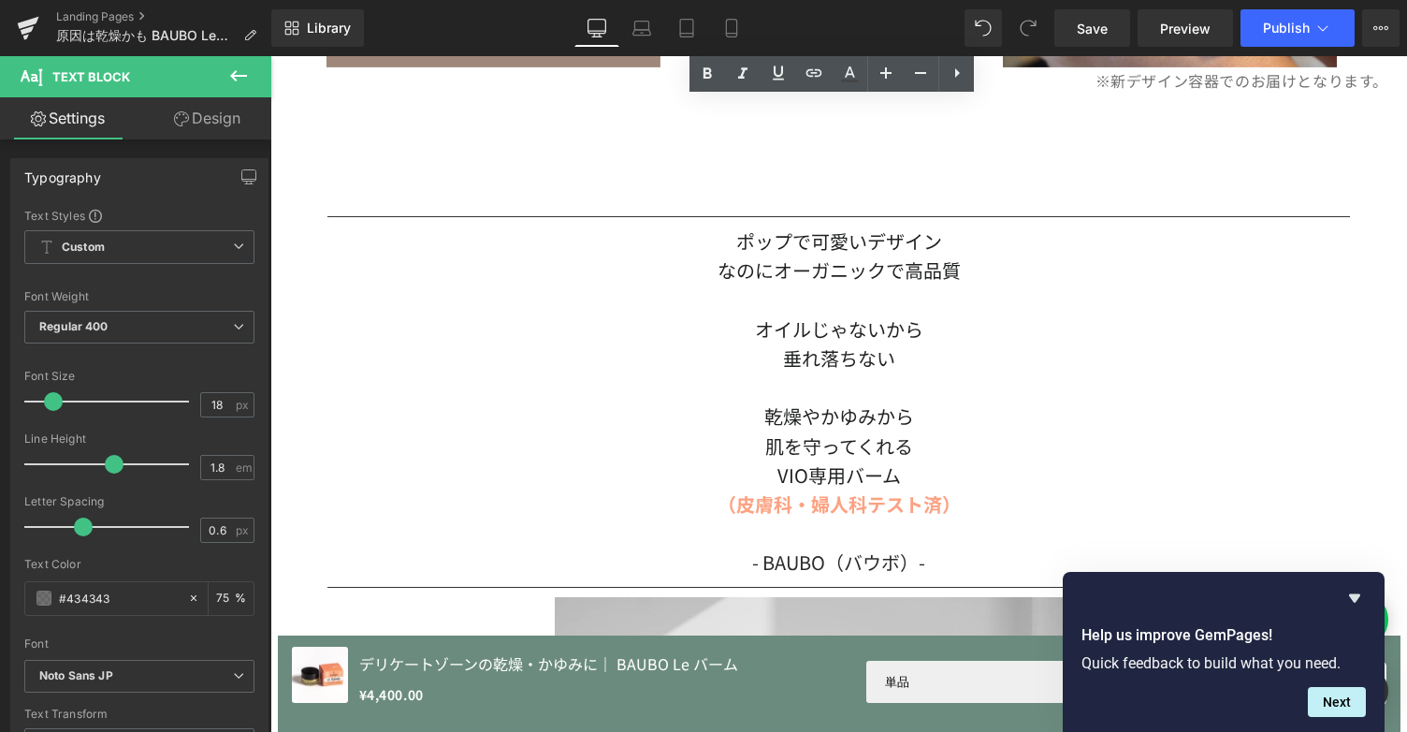
scroll to position [1798, 0]
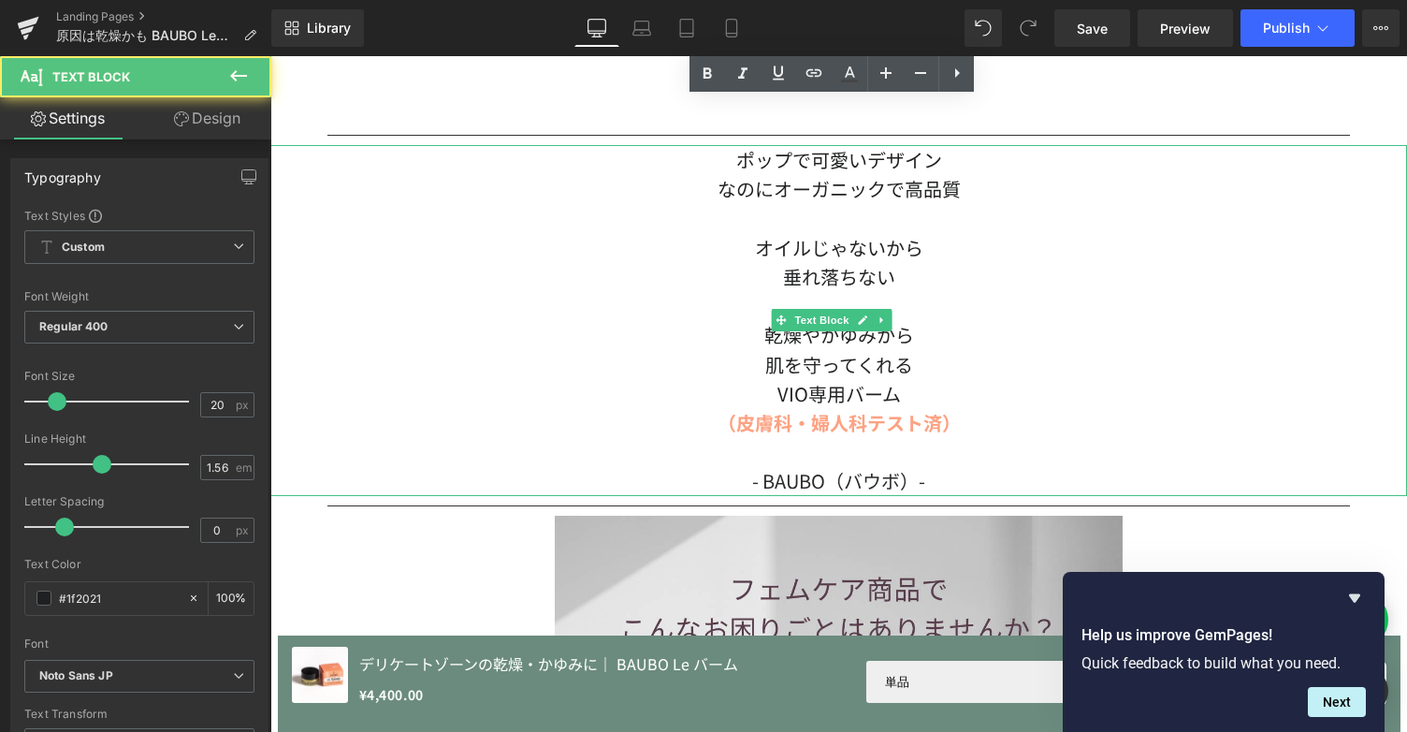
click at [880, 204] on div at bounding box center [838, 218] width 1137 height 29
